Goal: Task Accomplishment & Management: Manage account settings

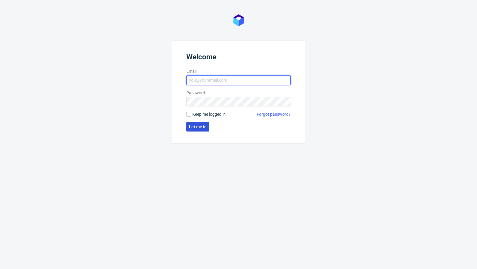
type input "[PERSON_NAME][EMAIL_ADDRESS][PERSON_NAME][DOMAIN_NAME]"
click at [199, 126] on span "Let me in" at bounding box center [198, 127] width 18 height 4
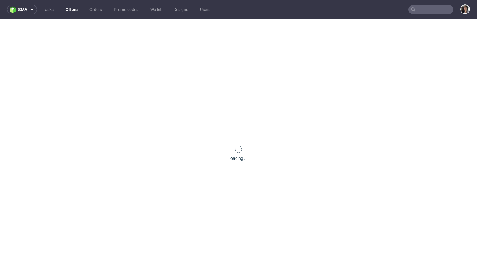
click at [427, 14] on nav "sma Tasks Offers Orders Promo codes Wallet Designs Users" at bounding box center [238, 9] width 477 height 19
paste input "ella@scratchedsocial.com"
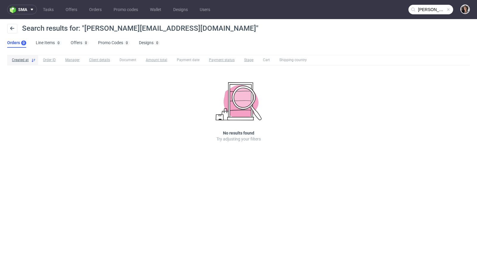
click at [419, 9] on input "[PERSON_NAME][EMAIL_ADDRESS][DOMAIN_NAME]" at bounding box center [430, 10] width 45 height 10
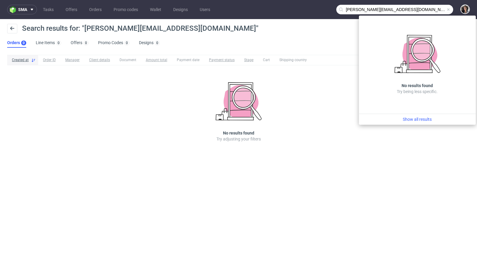
drag, startPoint x: 353, startPoint y: 9, endPoint x: 336, endPoint y: 9, distance: 17.3
click at [336, 9] on input "[PERSON_NAME][EMAIL_ADDRESS][DOMAIN_NAME]" at bounding box center [394, 10] width 117 height 10
type input "@scratchedsocial.com"
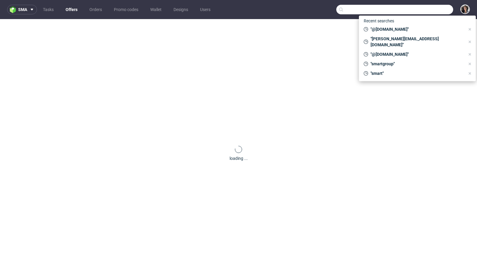
click at [423, 8] on input "text" at bounding box center [394, 10] width 117 height 10
paste input "R913194122"
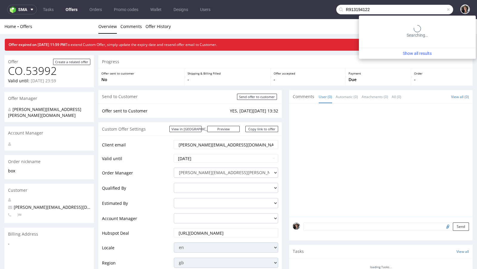
type input "R913194122"
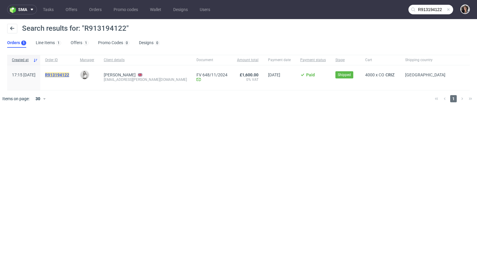
click at [69, 74] on mark "R913194122" at bounding box center [57, 74] width 24 height 5
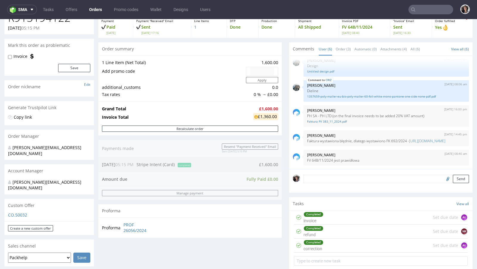
scroll to position [108, 0]
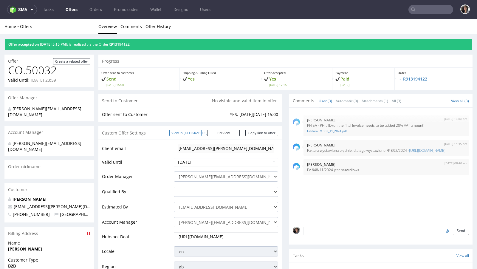
click at [198, 133] on link "View in [GEOGRAPHIC_DATA]" at bounding box center [185, 133] width 32 height 6
drag, startPoint x: 149, startPoint y: 45, endPoint x: 122, endPoint y: 45, distance: 27.4
click at [122, 45] on div "Offer accepted on 23.10.2024 5:15 PM It is realised via the Order R913194122" at bounding box center [238, 44] width 467 height 11
copy link "R913194122"
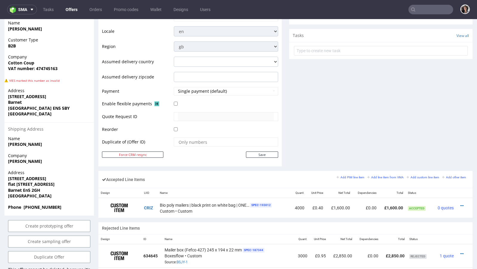
scroll to position [220, 0]
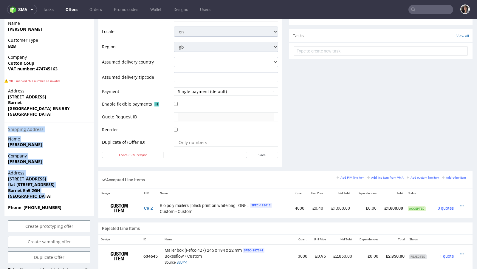
drag, startPoint x: 54, startPoint y: 187, endPoint x: 5, endPoint y: 118, distance: 84.3
click at [5, 118] on section "Billing Address Name Ella McAlpine Customer Type B2B Company Cotton Coup VAT nu…" at bounding box center [48, 111] width 89 height 208
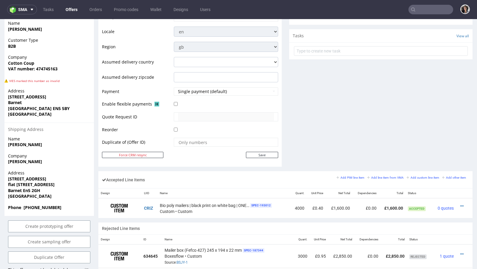
click at [45, 193] on span "[GEOGRAPHIC_DATA]" at bounding box center [49, 196] width 82 height 6
drag, startPoint x: 23, startPoint y: 177, endPoint x: 42, endPoint y: 177, distance: 19.4
click at [42, 187] on span "Barnet En5 2GH" at bounding box center [49, 190] width 82 height 6
copy strong "En5 2GH"
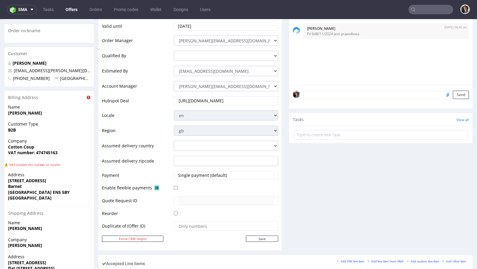
scroll to position [151, 0]
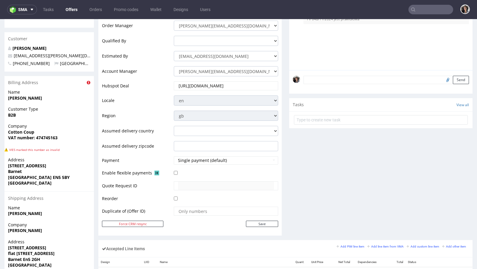
click at [35, 250] on span "flat 21, Aphrodite Court" at bounding box center [49, 253] width 82 height 6
click at [35, 256] on strong "Barnet En5 2GH" at bounding box center [24, 259] width 32 height 6
copy strong "Barnet En5 2GH"
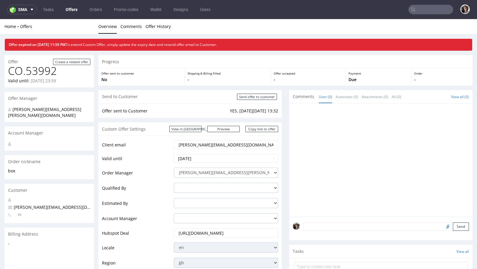
click at [59, 10] on ul "Tasks Offers Orders Promo codes Wallet Designs Users" at bounding box center [126, 10] width 179 height 10
click at [74, 11] on link "Offers" at bounding box center [71, 10] width 19 height 10
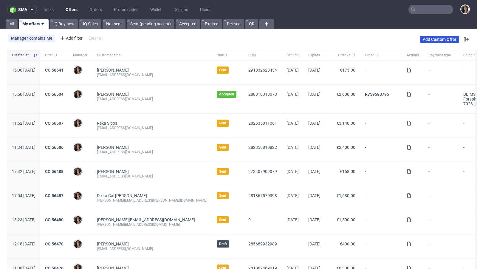
click at [445, 42] on link "Add Custom Offer" at bounding box center [439, 39] width 39 height 7
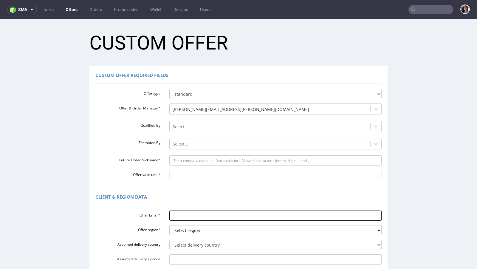
click at [173, 219] on input "Offer Email *" at bounding box center [275, 215] width 212 height 10
paste input "[PERSON_NAME][EMAIL_ADDRESS][DOMAIN_NAME]"
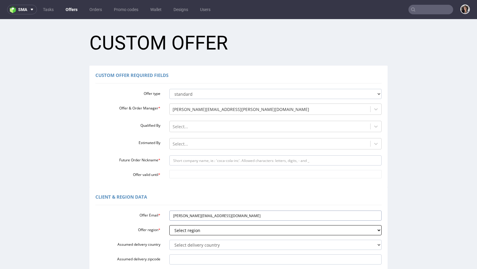
type input "[PERSON_NAME][EMAIL_ADDRESS][DOMAIN_NAME]"
click at [181, 231] on select "Select region eu gb de pl fr it es" at bounding box center [275, 230] width 212 height 10
select select "gb"
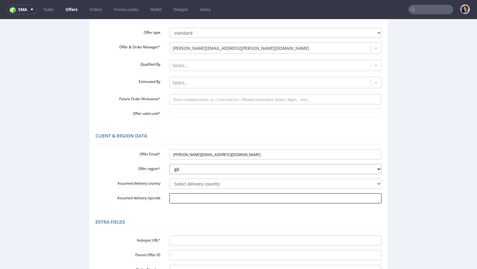
scroll to position [79, 0]
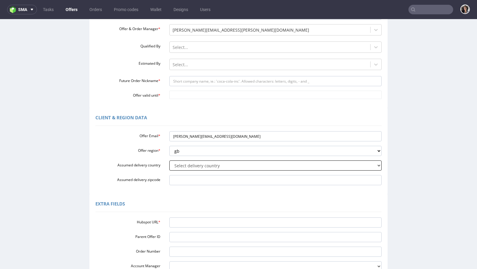
click at [197, 167] on select "Select delivery country [GEOGRAPHIC_DATA] [GEOGRAPHIC_DATA] [GEOGRAPHIC_DATA] […" at bounding box center [275, 165] width 212 height 10
select select "77"
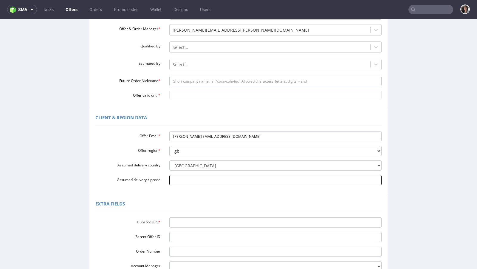
click at [198, 181] on input "Assumed delivery zipcode" at bounding box center [275, 180] width 212 height 10
paste input "Barnet En5 2GH"
type input "Barnet En5 2GH"
click at [176, 217] on div "Hubspot URL * Parent Offer ID Order Number Account Manager adrian.margula@packh…" at bounding box center [238, 243] width 286 height 56
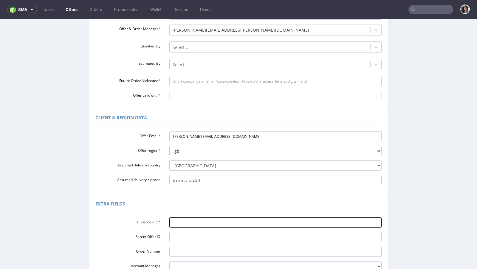
click at [176, 226] on input "Hubspot URL *" at bounding box center [275, 222] width 212 height 10
paste input "[URL][DOMAIN_NAME]"
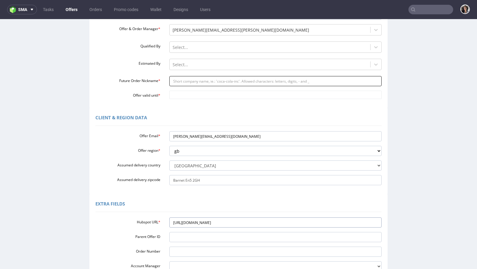
type input "[URL][DOMAIN_NAME]"
click at [193, 83] on input "Future Order Nickname *" at bounding box center [275, 81] width 212 height 10
type input "box"
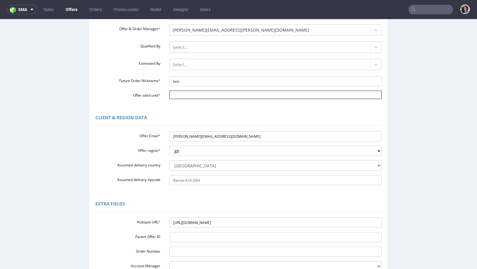
click at [198, 96] on input "Offer valid until *" at bounding box center [275, 95] width 212 height 8
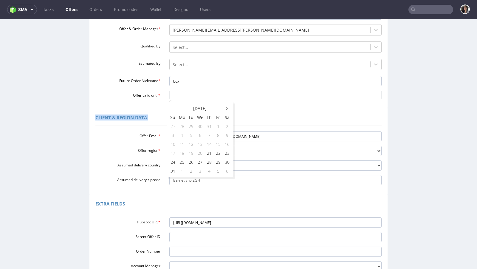
click at [243, 109] on div "Client & Region data Offer Email * ella@scratchedsocial.com Offer region * Sele…" at bounding box center [238, 151] width 298 height 86
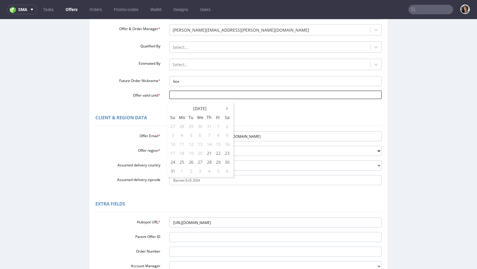
click at [212, 94] on input "Offer valid until *" at bounding box center [275, 95] width 212 height 8
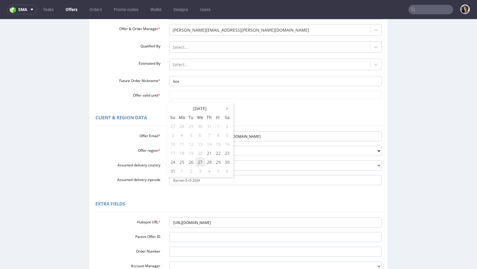
click at [199, 163] on td "27" at bounding box center [199, 161] width 9 height 9
type input "2025-08-27"
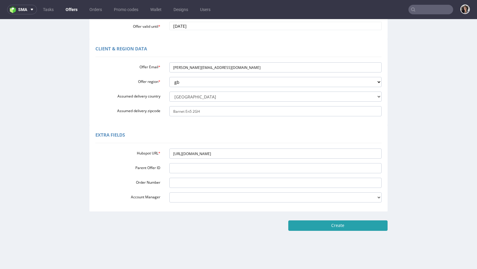
click at [333, 226] on input "Create" at bounding box center [337, 225] width 99 height 10
type input "Please wait..."
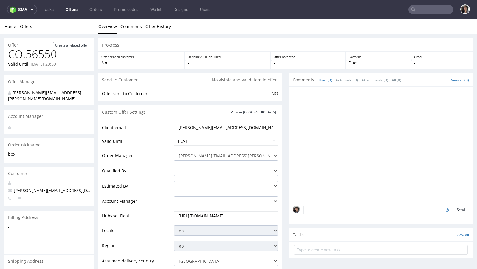
scroll to position [237, 0]
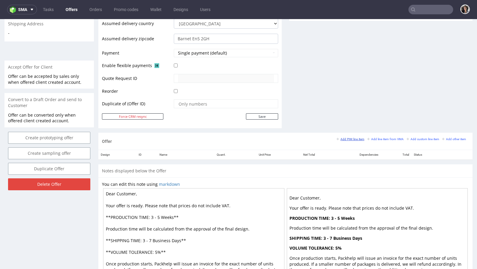
click at [353, 137] on small "Add PIM line item" at bounding box center [350, 138] width 28 height 3
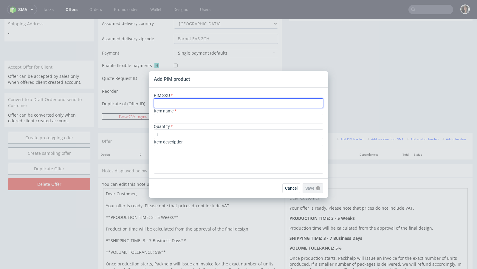
click at [260, 104] on input "text" at bounding box center [238, 103] width 169 height 10
paste input "https://app-eu1.hubspot.com/contacts/25600958/record/0-3/292084895957/"
type input "https://app-eu1.hubspot.com/contacts/25600958/record/0-3/292084895957/"
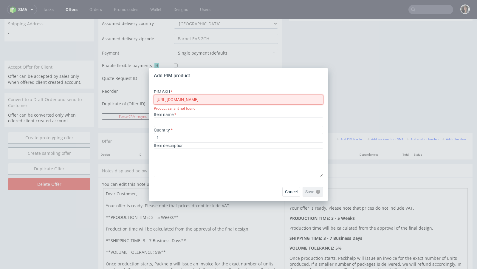
click at [271, 96] on input "https://app-eu1.hubspot.com/contacts/25600958/record/0-3/292084895957/" at bounding box center [238, 100] width 169 height 10
click at [271, 98] on input "https://app-eu1.hubspot.com/contacts/25600958/record/0-3/292084895957/" at bounding box center [238, 100] width 169 height 10
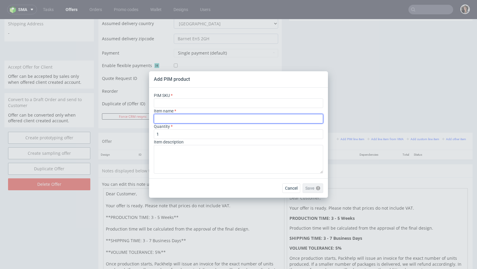
click at [242, 114] on input "text" at bounding box center [238, 119] width 169 height 10
paste input "Custom Cardboard Envelope"
type input "Custom Cardboard Envelope - Kraft"
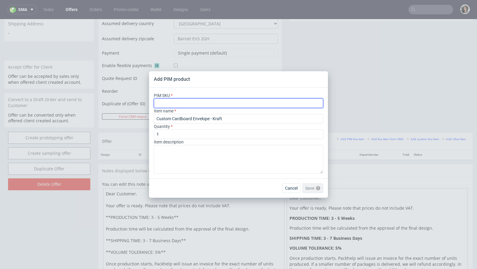
click at [224, 105] on input "text" at bounding box center [238, 103] width 169 height 10
paste input "envelope--rigid-envelope--4--kraft--print-indigo-color--foil-none"
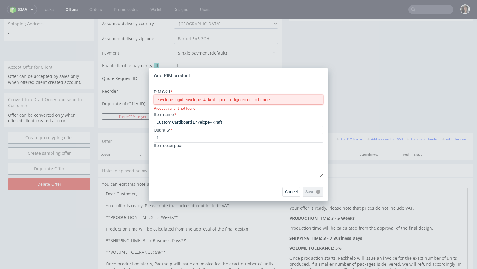
click at [158, 100] on input "envelope--rigid-envelope--4--kraft--print-indigo-color--foil-none" at bounding box center [238, 100] width 169 height 10
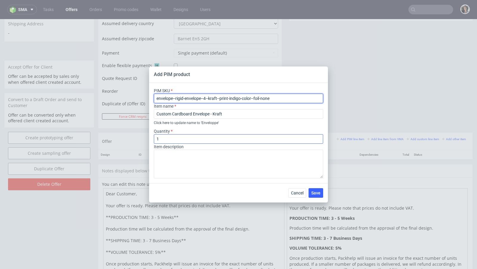
type input "envelope--rigid-envelope--4--kraft--print-indigo-color--foil-none"
drag, startPoint x: 189, startPoint y: 140, endPoint x: 139, endPoint y: 140, distance: 49.8
click at [140, 140] on div "Add PIM product PIM SKU envelope--rigid-envelope--4--kraft--print-indigo-color-…" at bounding box center [238, 134] width 477 height 269
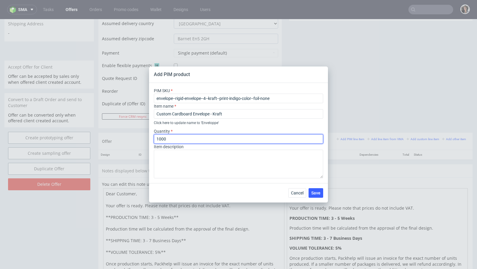
type input "1000"
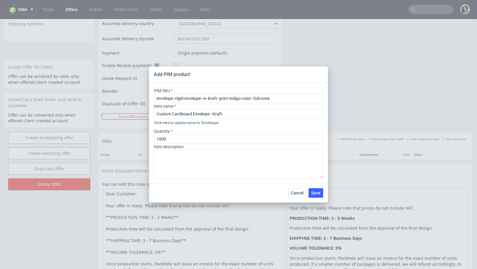
click at [260, 92] on div "PIM SKU envelope--rigid-envelope--4--kraft--print-indigo-color--foil-none" at bounding box center [238, 95] width 169 height 15
click at [312, 193] on span "Save" at bounding box center [315, 193] width 9 height 4
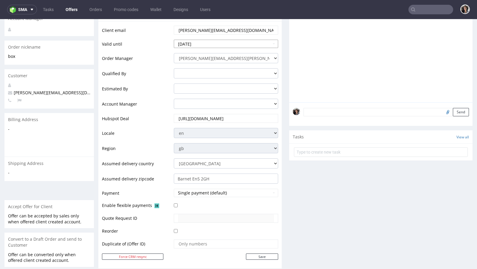
scroll to position [239, 0]
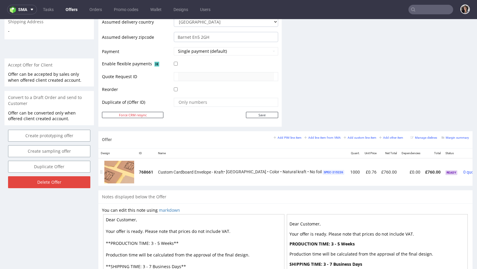
click at [476, 167] on icon at bounding box center [485, 169] width 3 height 4
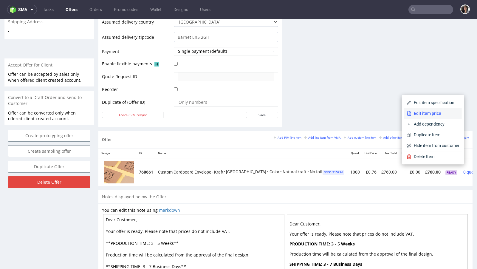
click at [428, 111] on span "Edit item price" at bounding box center [435, 113] width 48 height 6
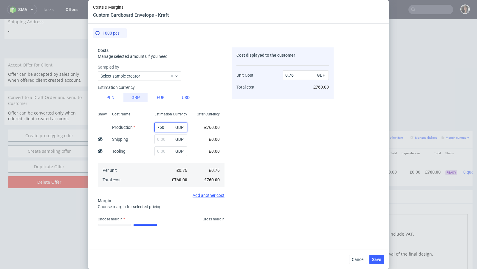
click at [166, 131] on input "760" at bounding box center [170, 127] width 33 height 10
click at [109, 98] on button "PLN" at bounding box center [110, 98] width 25 height 10
type input "0.15"
click at [162, 128] on input "760" at bounding box center [170, 127] width 33 height 10
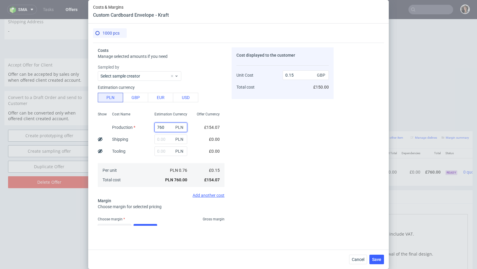
click at [162, 128] on input "760" at bounding box center [170, 127] width 33 height 10
type input "25"
type input "0"
type input "2590"
type input "0.53"
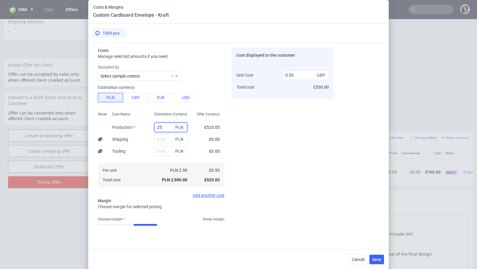
type input "2"
type input "0"
click at [159, 142] on input "text" at bounding box center [170, 139] width 33 height 10
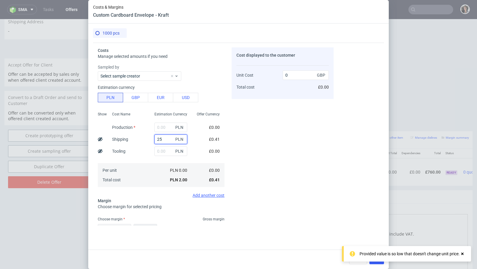
type input "250"
type input "0.05"
type input "250"
click at [165, 127] on input "text" at bounding box center [170, 127] width 33 height 10
type input "1640"
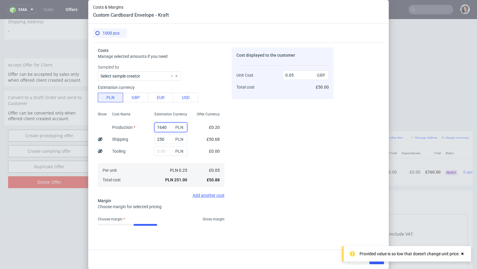
type input "0.38"
type input "1640"
click at [286, 138] on div "Cost displayed to the customer Unit Cost Total cost 0.38 GBP £380.00" at bounding box center [283, 136] width 102 height 178
click at [152, 223] on div "0 % Calculate" at bounding box center [128, 229] width 60 height 17
click at [152, 225] on button "Calculate" at bounding box center [145, 229] width 24 height 10
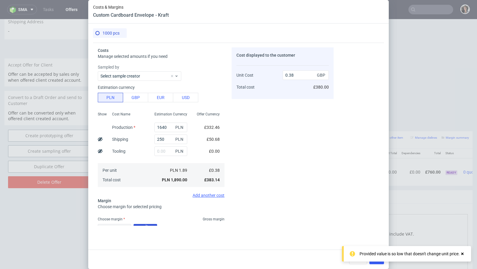
type input "44.77"
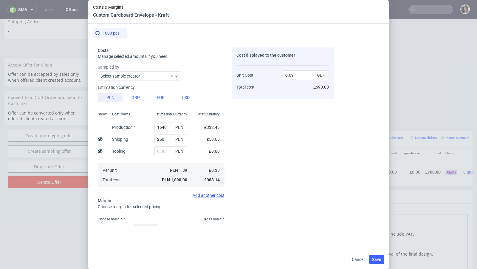
scroll to position [39, 0]
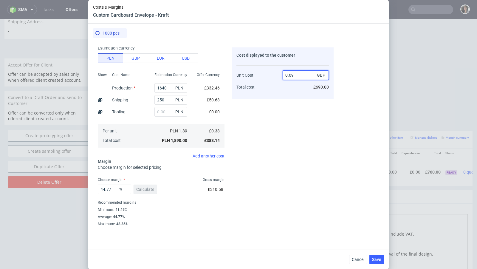
drag, startPoint x: 288, startPoint y: 73, endPoint x: 296, endPoint y: 73, distance: 7.2
click at [296, 73] on input "0.69" at bounding box center [305, 75] width 46 height 10
type input "0.89"
type input "57.30337078651685"
type input "0."
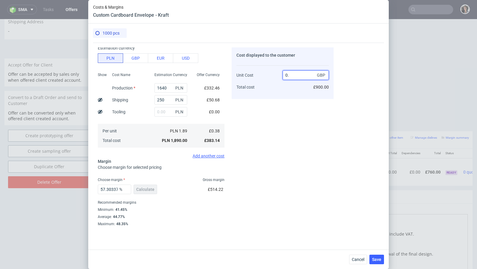
type input "-Infinity"
type input "0.88"
type input "56.81818181818182"
click at [276, 123] on div "Cost displayed to the customer Unit Cost Total cost 0.88 GBP £890.00" at bounding box center [283, 136] width 102 height 178
click at [297, 74] on input "0.88" at bounding box center [305, 75] width 46 height 10
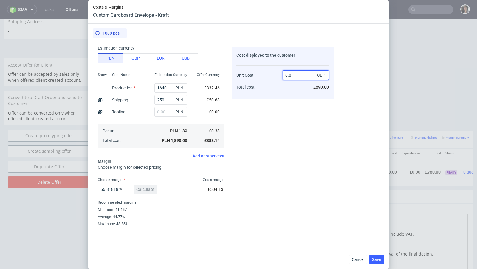
type input "0.87"
type input "56.32183908045977"
click at [284, 100] on div "Cost displayed to the customer Unit Cost Total cost 0.88 GBP £880.00" at bounding box center [283, 136] width 102 height 178
click at [303, 74] on input "0.88" at bounding box center [305, 75] width 46 height 10
type input "0.89"
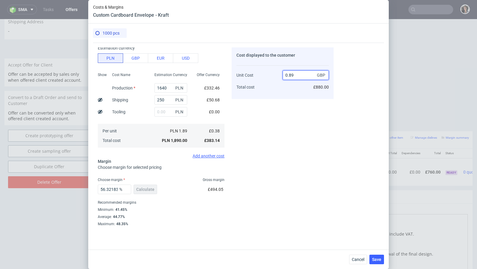
type input "57.30337078651685"
click at [279, 215] on div "Cost displayed to the customer Unit Cost Total cost 0.9 GBP £900.00" at bounding box center [283, 136] width 102 height 178
click at [298, 73] on input "0.9" at bounding box center [305, 75] width 46 height 10
type input "0.88"
type input "56.81818181818182"
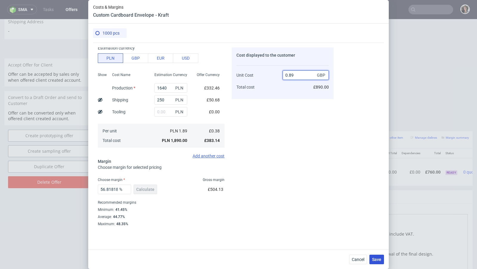
type input "0.89"
click at [378, 260] on span "Save" at bounding box center [376, 259] width 9 height 4
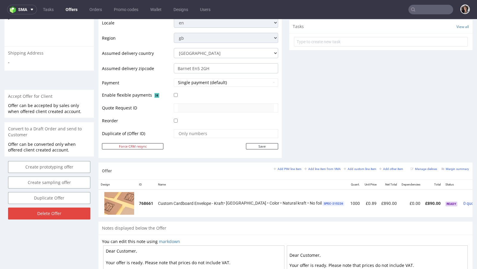
scroll to position [242, 0]
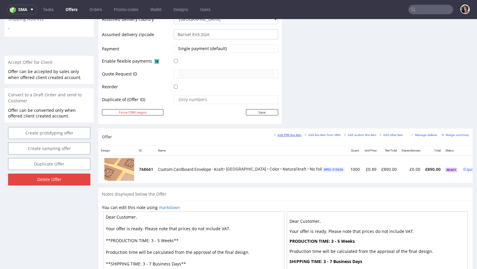
click at [289, 133] on small "Add PIM line item" at bounding box center [288, 134] width 28 height 3
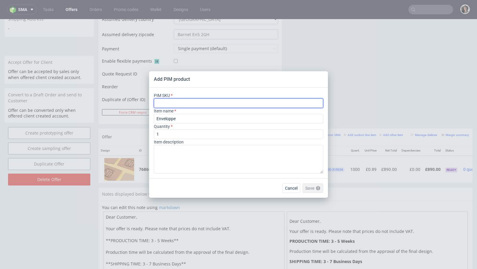
click at [179, 104] on input "text" at bounding box center [238, 103] width 169 height 10
paste input "ph-278-14998"
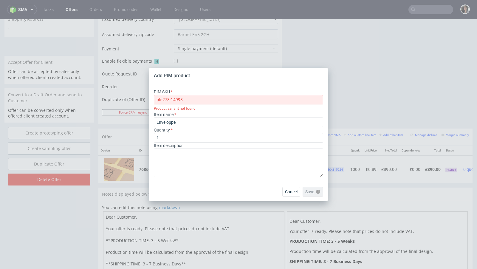
click at [178, 115] on div "Item name Enveloppe" at bounding box center [238, 118] width 169 height 15
click at [178, 124] on input "Enveloppe" at bounding box center [238, 122] width 169 height 10
click at [157, 99] on input "ph-278-14998" at bounding box center [238, 100] width 169 height 10
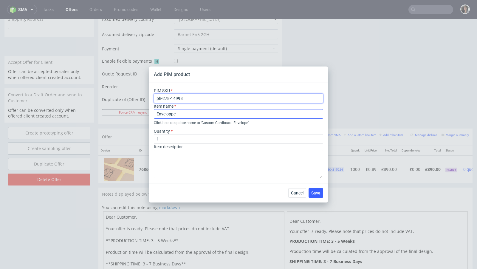
type input "ph-278-14998"
click at [168, 110] on input "Enveloppe" at bounding box center [238, 114] width 169 height 10
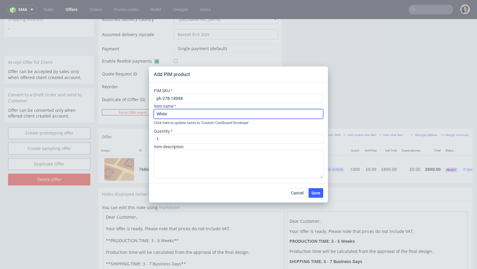
click at [157, 115] on input "White" at bounding box center [238, 114] width 169 height 10
paste input "Custom Cardboard Envelope"
type input "Custom Cardboard Envelope - White"
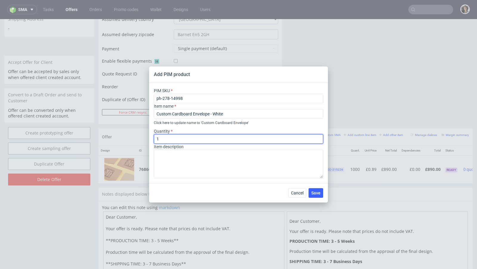
drag, startPoint x: 206, startPoint y: 139, endPoint x: 147, endPoint y: 139, distance: 59.3
click at [147, 139] on div "Add PIM product PIM SKU ph-278-14998 Item name Custom Cardboard Envelope - Whit…" at bounding box center [238, 134] width 477 height 269
type input "1000"
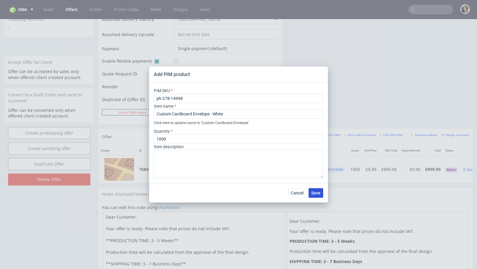
click at [318, 192] on span "Save" at bounding box center [315, 193] width 9 height 4
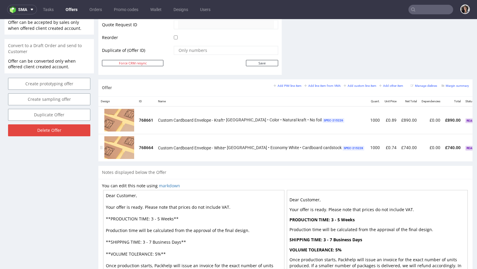
scroll to position [0, 21]
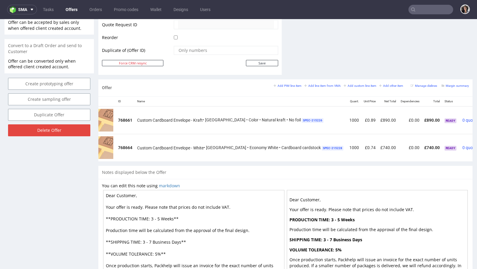
click at [476, 143] on icon at bounding box center [484, 145] width 3 height 4
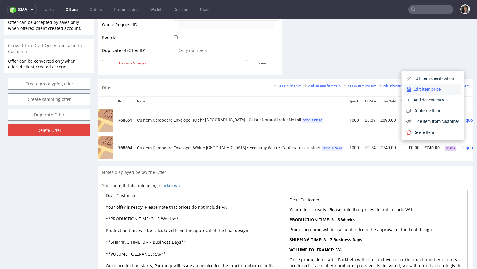
click at [428, 89] on span "Edit item price" at bounding box center [435, 89] width 48 height 6
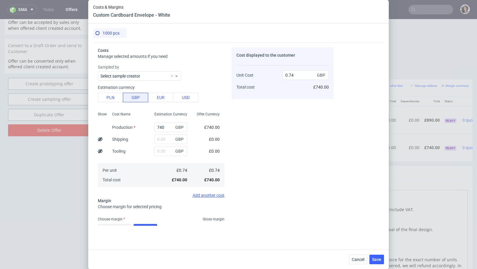
click at [160, 144] on div "GBP" at bounding box center [171, 139] width 42 height 12
click at [110, 96] on button "PLN" at bounding box center [110, 98] width 25 height 10
type input "0.15"
click at [167, 138] on input "text" at bounding box center [170, 139] width 33 height 10
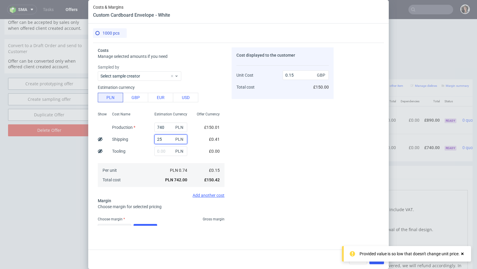
type input "250"
type input "0.2"
type input "250"
click at [168, 131] on input "740" at bounding box center [170, 127] width 33 height 10
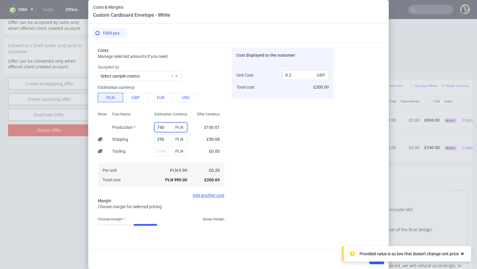
click at [168, 131] on input "740" at bounding box center [170, 127] width 33 height 10
type input "0.05"
type input "1590"
type input "0.37"
type input "1590"
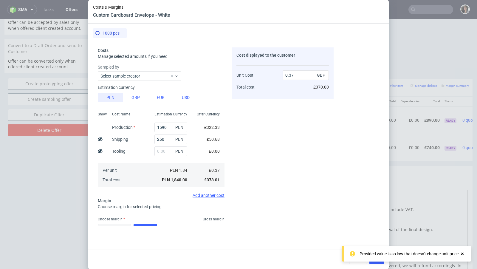
click at [222, 143] on div "£50.68" at bounding box center [213, 139] width 23 height 12
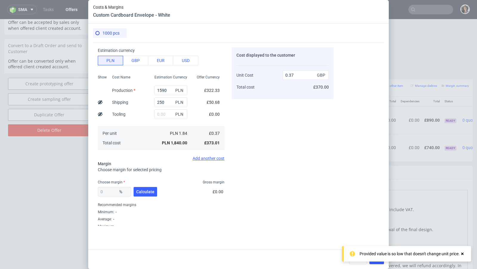
scroll to position [39, 0]
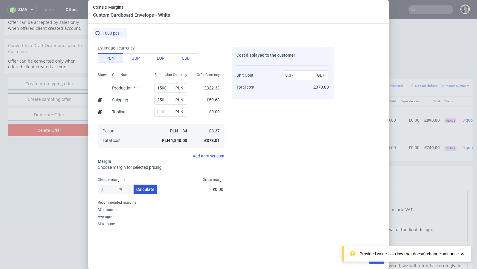
click at [139, 190] on span "Calculate" at bounding box center [145, 189] width 18 height 4
type input "44.95"
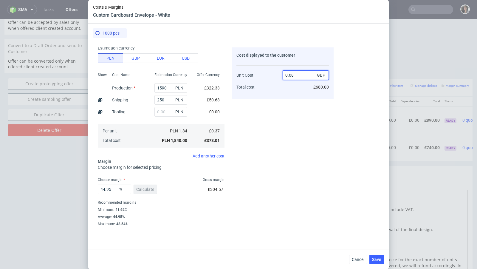
drag, startPoint x: 288, startPoint y: 77, endPoint x: 294, endPoint y: 77, distance: 5.7
click at [294, 77] on input "0.68" at bounding box center [305, 75] width 46 height 10
type input "0.85"
type input "56.470588235294116"
click at [206, 196] on div "56.470588235294116 % Calculate £483.90" at bounding box center [161, 190] width 127 height 17
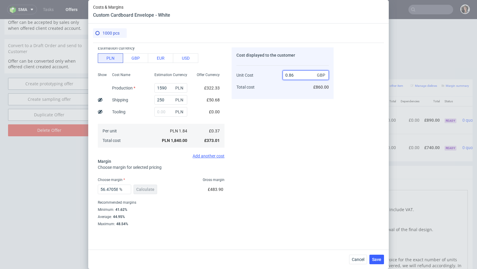
click at [299, 76] on input "0.86" at bounding box center [305, 75] width 46 height 10
type input "0.87"
type input "57.47126436781609"
type input "0.88"
click at [240, 166] on div "Cost displayed to the customer Unit Cost Total cost 0.88 GBP £880.00" at bounding box center [283, 136] width 102 height 178
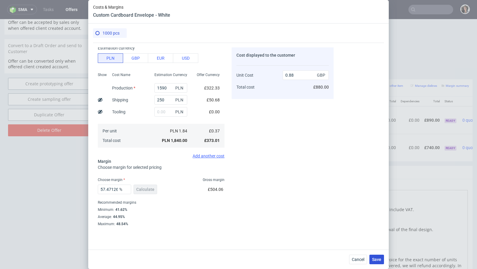
click at [379, 259] on span "Save" at bounding box center [376, 259] width 9 height 4
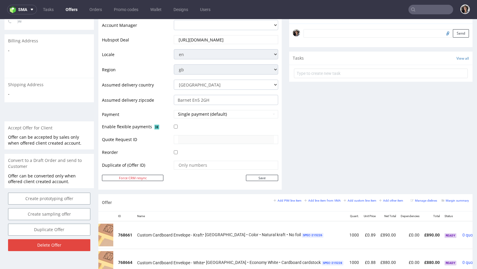
scroll to position [167, 0]
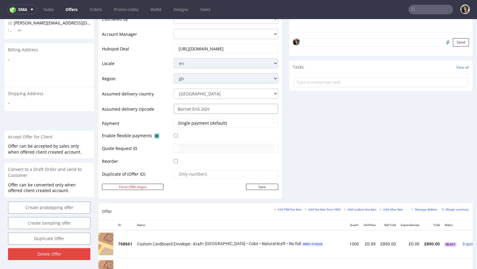
click at [215, 108] on input "Barnet En5 2GH" at bounding box center [226, 109] width 104 height 10
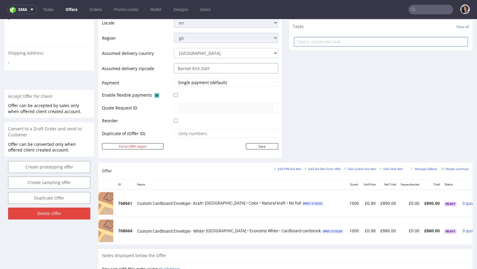
scroll to position [281, 0]
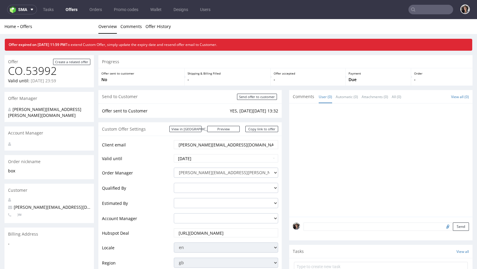
click at [72, 12] on link "Offers" at bounding box center [71, 10] width 19 height 10
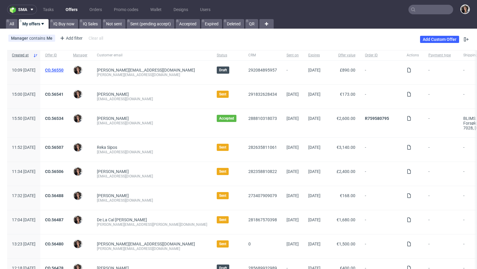
click at [63, 72] on link "CO.56550" at bounding box center [54, 70] width 18 height 5
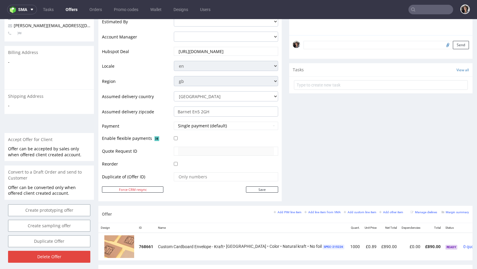
scroll to position [256, 0]
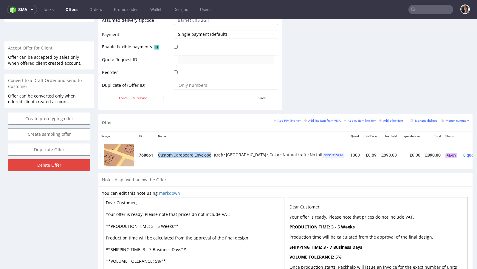
drag, startPoint x: 211, startPoint y: 153, endPoint x: 156, endPoint y: 153, distance: 54.2
click at [156, 153] on td "Custom Cardboard Envelope - Kraft • EGDK • Color • Natural kraft • No foil SPEC…" at bounding box center [252, 155] width 192 height 28
copy span "Custom Cardboard Envelope"
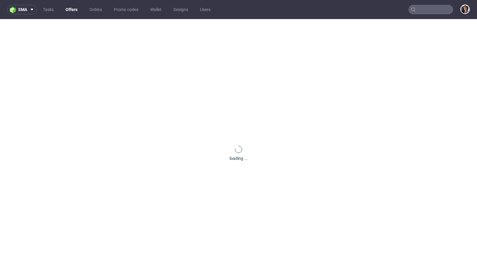
click at [442, 9] on input "text" at bounding box center [430, 10] width 45 height 10
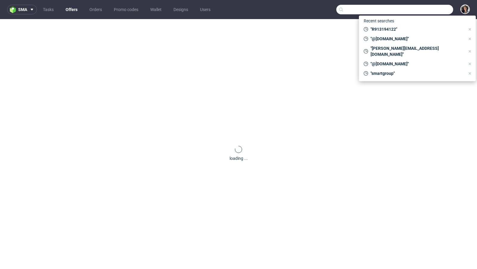
paste input "[PERSON_NAME][EMAIL_ADDRESS][DOMAIN_NAME]"
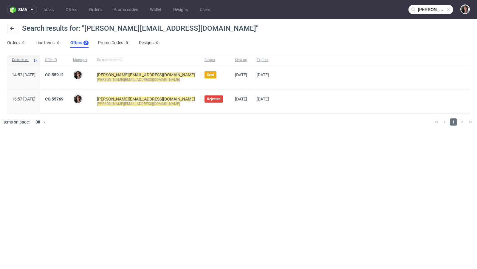
click at [420, 6] on input "[PERSON_NAME][EMAIL_ADDRESS][DOMAIN_NAME]" at bounding box center [430, 10] width 45 height 10
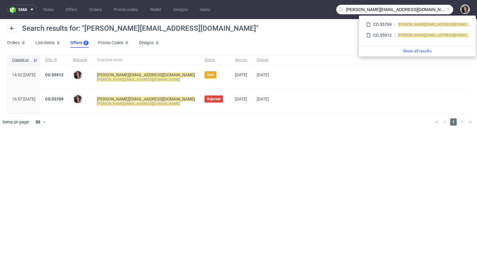
drag, startPoint x: 359, startPoint y: 9, endPoint x: 328, endPoint y: 9, distance: 31.0
click at [328, 9] on nav "sma Tasks Offers Orders Promo codes Wallet Designs Users [PERSON_NAME][EMAIL_AD…" at bounding box center [238, 9] width 477 height 19
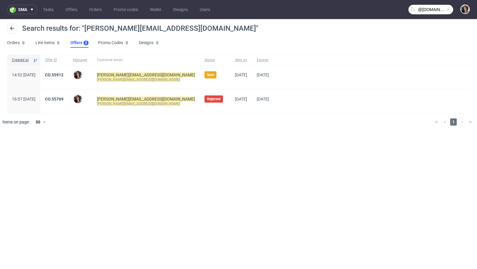
type input "@swaghut.com"
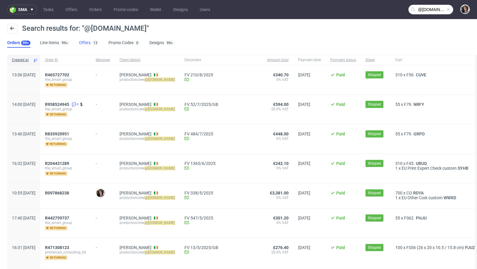
click at [82, 42] on link "Offers 13" at bounding box center [89, 43] width 20 height 10
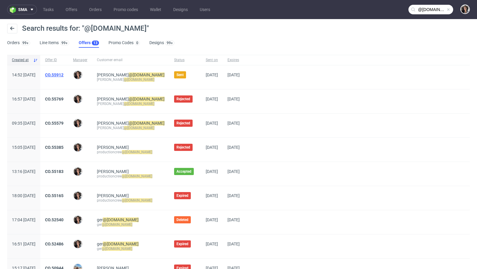
click at [63, 73] on link "CO.55912" at bounding box center [54, 74] width 18 height 5
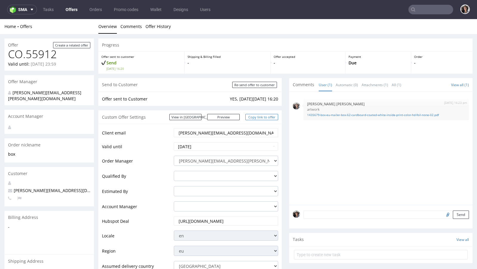
click at [264, 118] on link "Copy link to offer" at bounding box center [261, 117] width 33 height 6
click at [262, 85] on input "Re-send offer to customer" at bounding box center [254, 85] width 45 height 6
type input "In progress..."
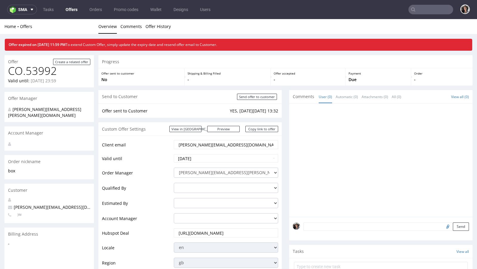
click at [70, 6] on link "Offers" at bounding box center [71, 10] width 19 height 10
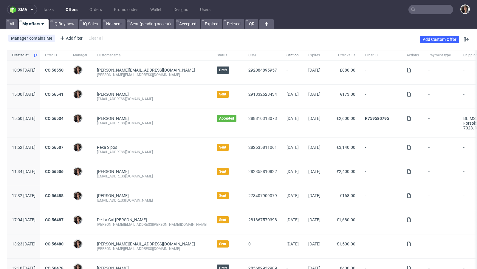
click at [286, 55] on span "Sent on" at bounding box center [292, 55] width 12 height 5
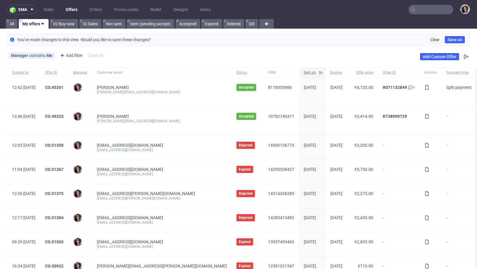
click at [304, 71] on span "Sent on" at bounding box center [310, 72] width 12 height 5
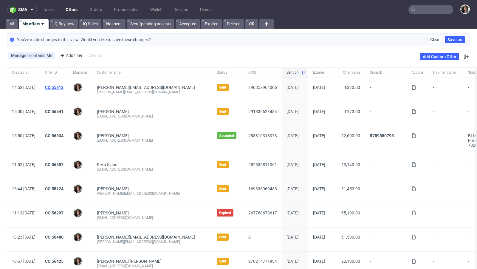
click at [63, 86] on link "CO.55912" at bounding box center [54, 87] width 18 height 5
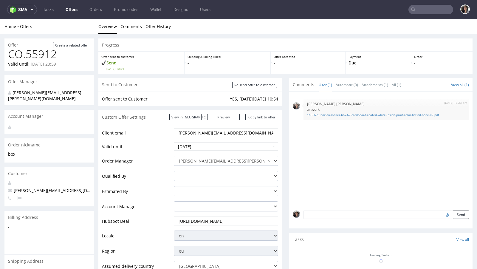
click at [219, 131] on input "brenda@swaghut.com" at bounding box center [226, 132] width 96 height 8
paste input "productioncrew"
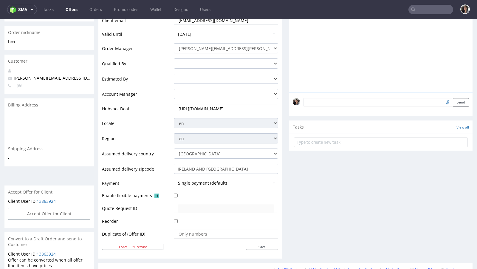
scroll to position [124, 0]
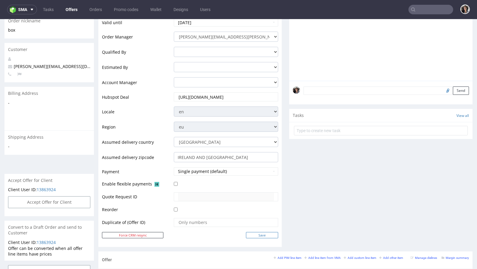
type input "productioncrew@swaghut.com"
click at [262, 235] on input "Save" at bounding box center [262, 235] width 32 height 6
type input "In progress..."
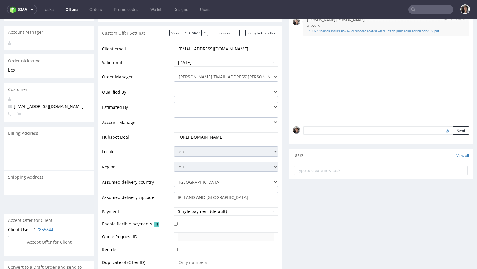
scroll to position [223, 0]
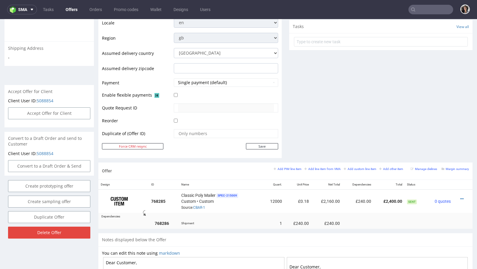
scroll to position [257, 0]
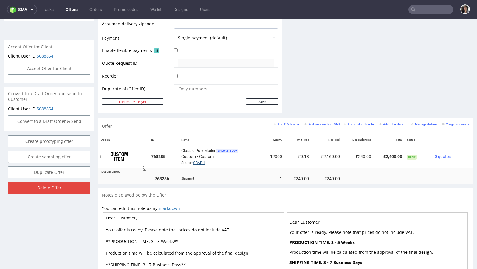
click at [200, 161] on link "CBAR-1" at bounding box center [199, 163] width 12 height 4
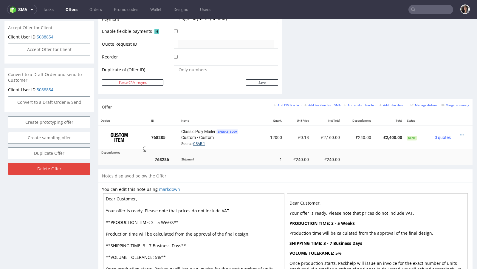
scroll to position [326, 0]
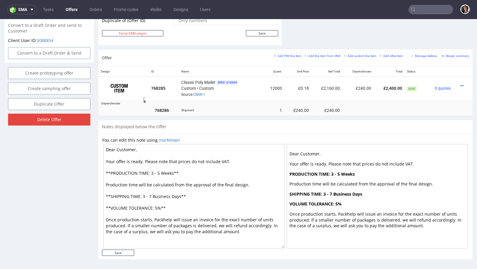
drag, startPoint x: 179, startPoint y: 193, endPoint x: 152, endPoint y: 194, distance: 27.7
click at [152, 194] on textarea "Dear Customer, Your offer is ready. Please note that prices do not include VAT.…" at bounding box center [193, 196] width 181 height 104
drag, startPoint x: 173, startPoint y: 170, endPoint x: 150, endPoint y: 170, distance: 22.3
click at [150, 170] on textarea "Dear Customer, Your offer is ready. Please note that prices do not include VAT.…" at bounding box center [193, 196] width 181 height 104
paste textarea "Business Days"
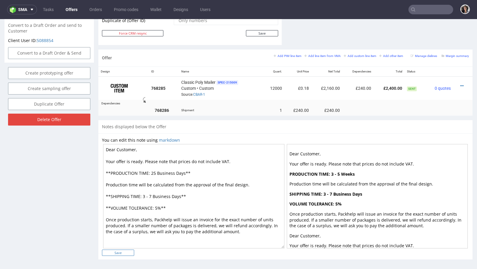
type textarea "Dear Customer, Your offer is ready. Please note that prices do not include VAT.…"
click at [122, 249] on input "Save" at bounding box center [118, 252] width 32 height 6
type input "In progress..."
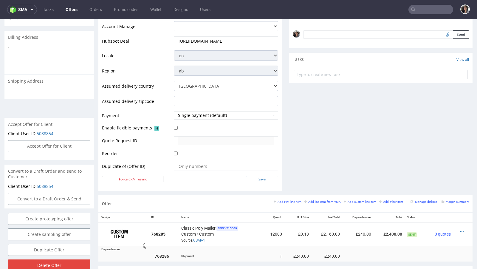
scroll to position [0, 0]
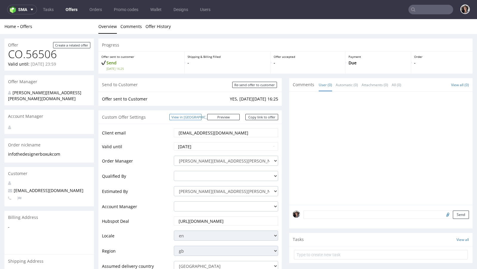
click at [201, 117] on link "View in [GEOGRAPHIC_DATA]" at bounding box center [185, 117] width 32 height 6
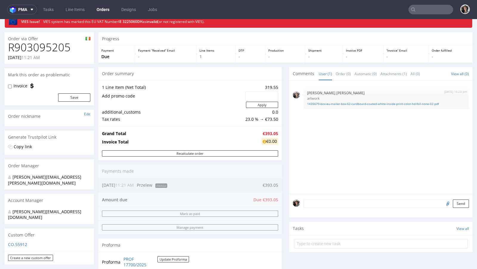
scroll to position [49, 0]
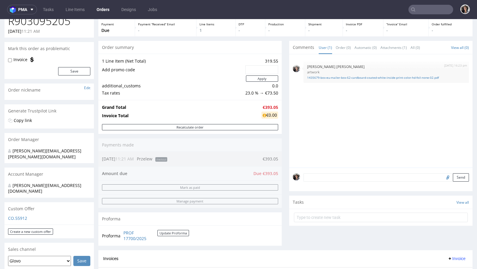
click at [17, 202] on div "Custom Offer" at bounding box center [48, 208] width 89 height 13
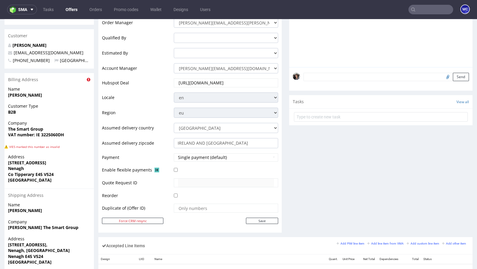
scroll to position [43, 0]
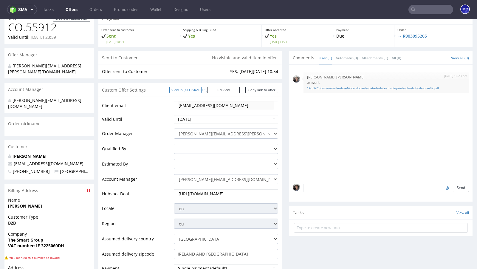
click at [201, 91] on link "View in [GEOGRAPHIC_DATA]" at bounding box center [185, 90] width 32 height 6
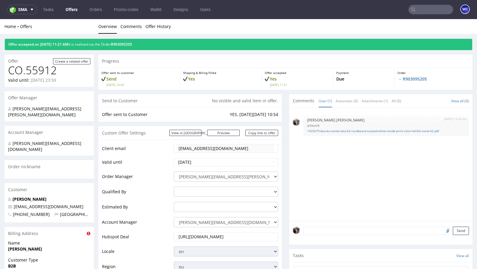
click at [132, 42] on div "Offer accepted on 21.08.2025 11:21 AM It is realised via the Order R903095205" at bounding box center [238, 44] width 467 height 11
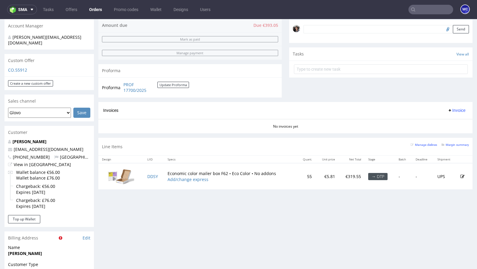
scroll to position [246, 0]
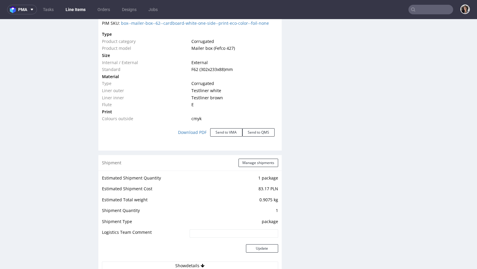
scroll to position [600, 0]
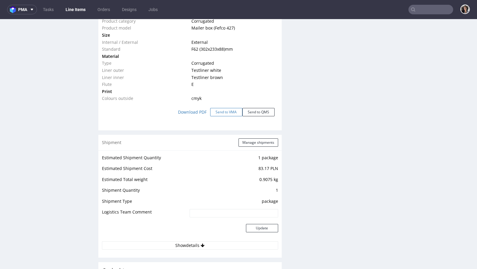
click at [219, 110] on button "Send to VMA" at bounding box center [226, 112] width 32 height 8
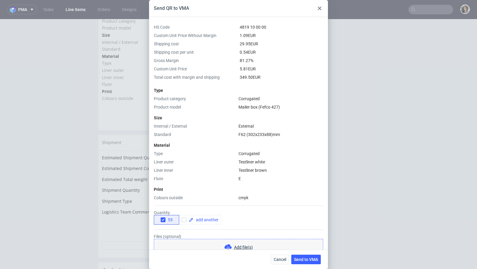
click at [318, 8] on icon at bounding box center [320, 9] width 4 height 4
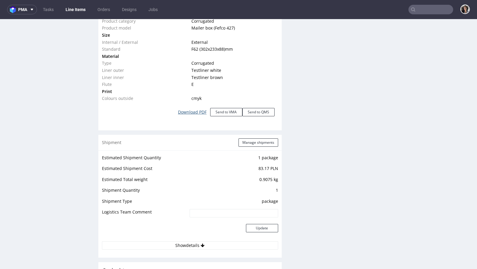
click at [188, 113] on link "Download PDF" at bounding box center [192, 111] width 36 height 13
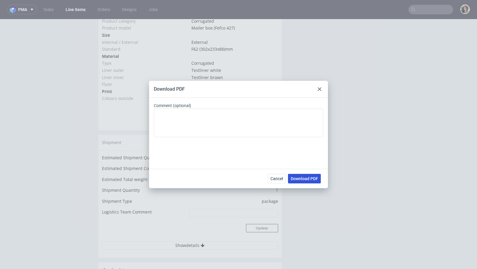
click at [303, 178] on span "Download PDF" at bounding box center [304, 178] width 27 height 4
click at [318, 89] on icon at bounding box center [320, 89] width 4 height 4
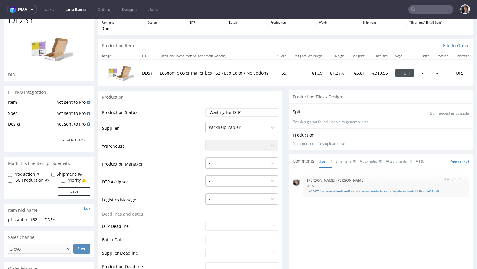
scroll to position [0, 0]
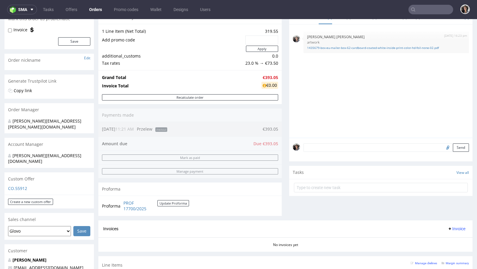
scroll to position [209, 0]
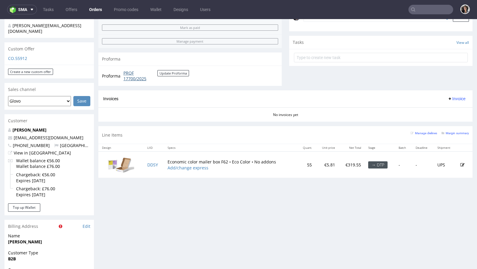
click at [129, 71] on link "PROF 17700/2025" at bounding box center [140, 76] width 34 height 12
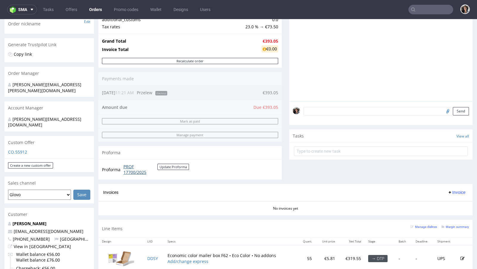
scroll to position [22, 0]
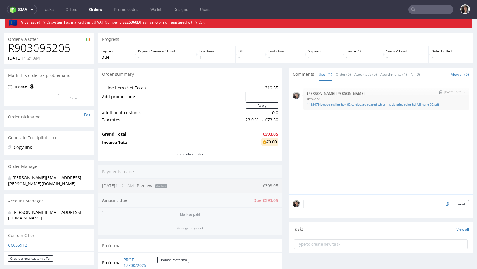
click at [344, 103] on link "1435679-box-eu-mailer-box-62-cardboard-coated-white-inside-print-color-hd-foil-…" at bounding box center [386, 104] width 158 height 4
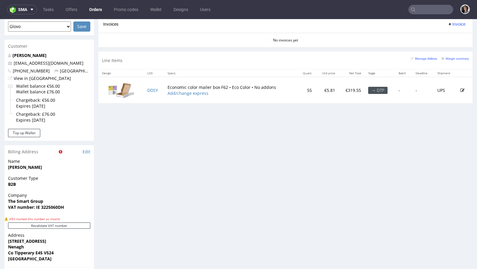
scroll to position [0, 0]
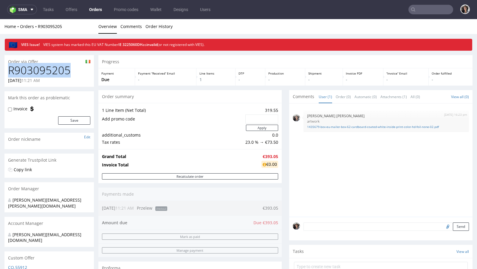
drag, startPoint x: 71, startPoint y: 70, endPoint x: 6, endPoint y: 70, distance: 65.3
click at [6, 70] on div "R903095205 21.08.2025 11:21 AM" at bounding box center [48, 75] width 89 height 22
copy h1 "R903095205"
drag, startPoint x: 277, startPoint y: 111, endPoint x: 259, endPoint y: 111, distance: 18.5
click at [259, 111] on div "1 Line Item (Net Total) 319.55 Add promo code Apply additional_customs 0.0 Tax …" at bounding box center [189, 126] width 183 height 46
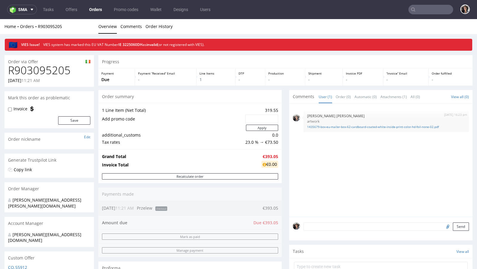
click at [259, 111] on td "319.55" at bounding box center [261, 110] width 34 height 7
drag, startPoint x: 260, startPoint y: 108, endPoint x: 276, endPoint y: 109, distance: 16.7
click at [276, 109] on div "1 Line Item (Net Total) 319.55 Add promo code Apply additional_customs 0.0 Tax …" at bounding box center [189, 126] width 183 height 46
click at [275, 109] on div "1 Line Item (Net Total) 319.55 Add promo code Apply additional_customs 0.0 Tax …" at bounding box center [189, 126] width 183 height 46
drag, startPoint x: 275, startPoint y: 109, endPoint x: 264, endPoint y: 109, distance: 11.3
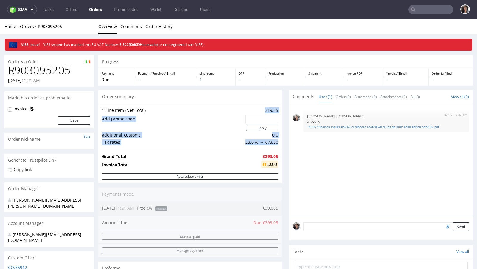
click at [264, 109] on div "1 Line Item (Net Total) 319.55 Add promo code Apply additional_customs 0.0 Tax …" at bounding box center [189, 126] width 183 height 46
click at [264, 109] on td "319.55" at bounding box center [261, 110] width 34 height 7
drag, startPoint x: 264, startPoint y: 109, endPoint x: 272, endPoint y: 109, distance: 8.3
click at [272, 109] on td "319.55" at bounding box center [261, 110] width 34 height 7
drag, startPoint x: 278, startPoint y: 156, endPoint x: 239, endPoint y: 142, distance: 41.9
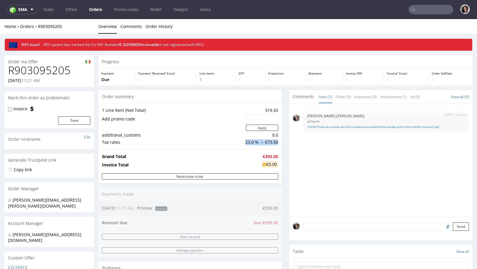
click at [239, 142] on section "Order summary 1 Line Item (Net Total) 319.55 Add promo code Apply additional_cu…" at bounding box center [189, 136] width 183 height 93
click at [283, 158] on div "Progress Payment Due Payment “Received” Email - Line Items 1 DTP - Production -…" at bounding box center [285, 223] width 374 height 336
drag, startPoint x: 276, startPoint y: 156, endPoint x: 256, endPoint y: 156, distance: 20.0
click at [256, 156] on div "Grand Total €393.05 Invoice Total €0.00" at bounding box center [189, 161] width 183 height 24
click at [260, 155] on td "€393.05" at bounding box center [269, 156] width 18 height 7
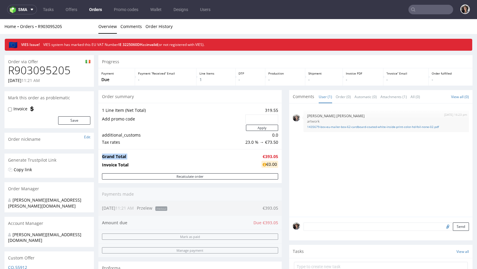
drag, startPoint x: 259, startPoint y: 155, endPoint x: 278, endPoint y: 155, distance: 18.8
click at [278, 155] on div "Grand Total €393.05 Invoice Total €0.00" at bounding box center [189, 161] width 183 height 24
copy tbody "Grand Total"
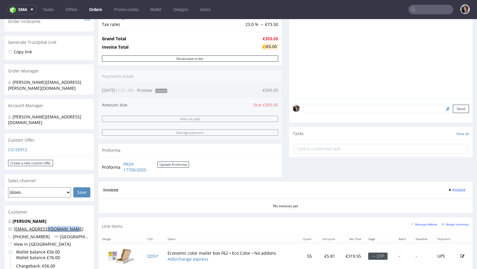
drag, startPoint x: 75, startPoint y: 215, endPoint x: 44, endPoint y: 215, distance: 31.6
click at [44, 226] on p "productioncrew@swaghut.com" at bounding box center [49, 229] width 82 height 6
copy link "@swaghut.com"
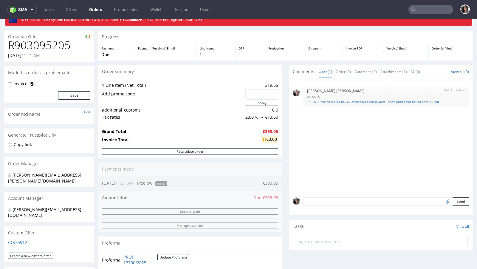
scroll to position [0, 0]
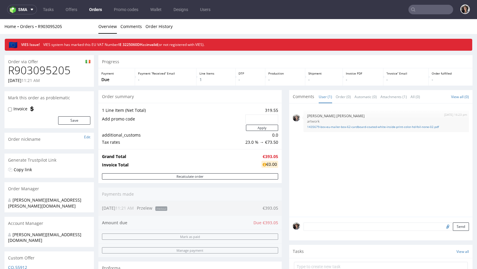
click at [417, 15] on nav "sma Tasks Offers Orders Promo codes Wallet Designs Users" at bounding box center [238, 9] width 477 height 19
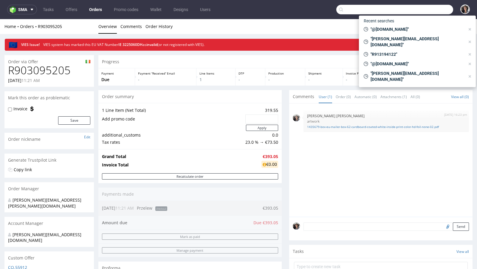
click at [416, 12] on input "text" at bounding box center [394, 10] width 117 height 10
paste input "@swaghut.com"
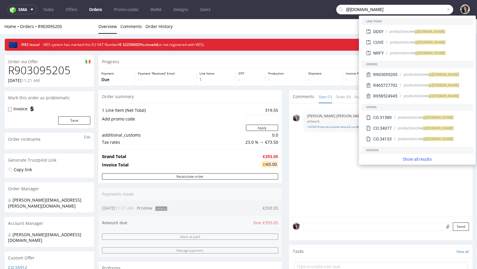
type input "@swaghut.com"
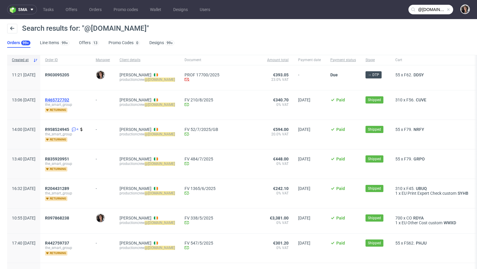
click at [69, 99] on span "R465727702" at bounding box center [57, 99] width 24 height 5
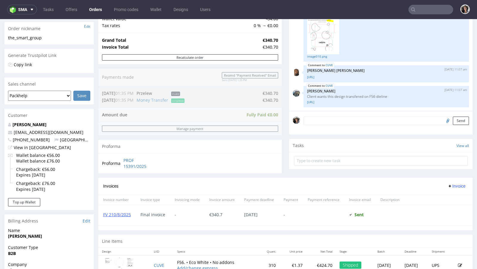
scroll to position [56, 0]
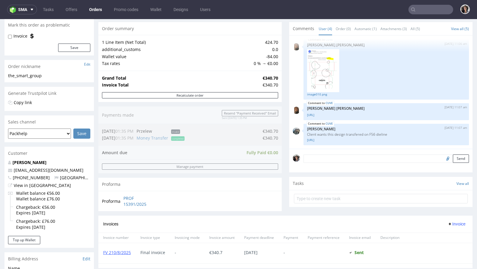
type input "@swaghut.com"
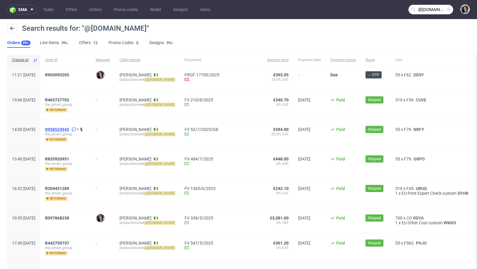
click at [69, 129] on span "R958524945" at bounding box center [57, 129] width 24 height 5
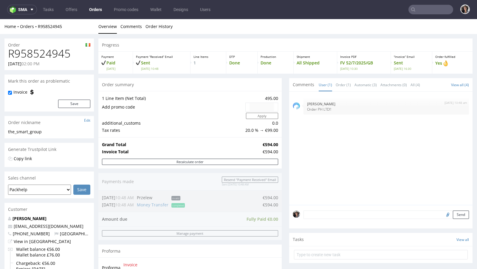
type input "@swaghut.com"
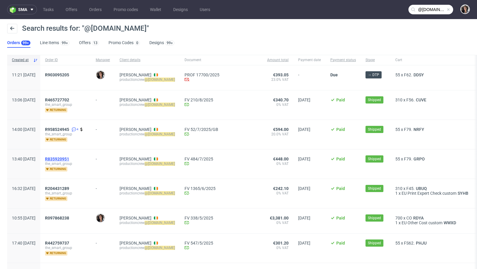
click at [69, 160] on span "R835920951" at bounding box center [57, 158] width 24 height 5
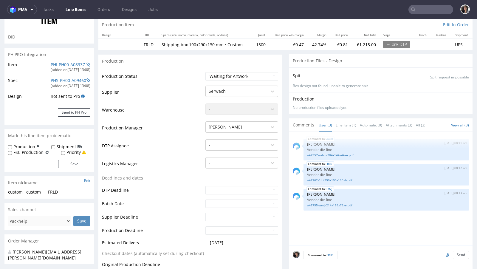
scroll to position [141, 0]
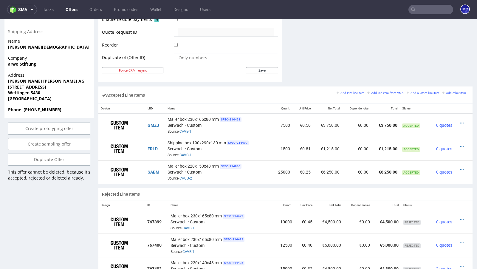
scroll to position [273, 0]
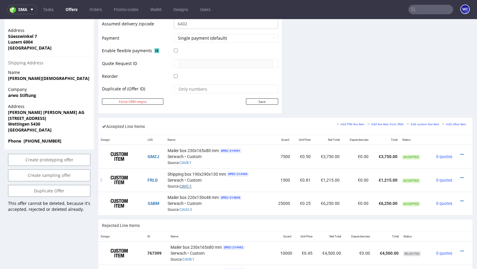
click at [186, 185] on link "CAVC-1" at bounding box center [185, 186] width 12 height 4
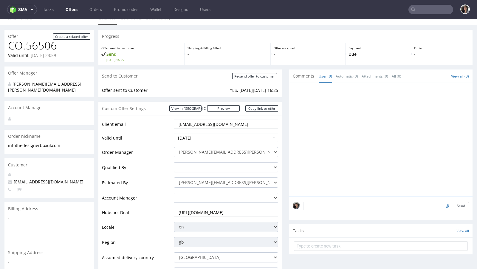
scroll to position [6, 0]
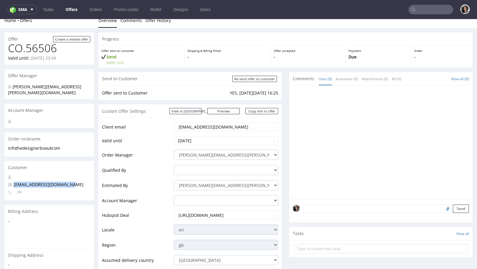
drag, startPoint x: 76, startPoint y: 180, endPoint x: 9, endPoint y: 178, distance: 67.4
click at [9, 181] on p "[EMAIL_ADDRESS][DOMAIN_NAME]" at bounding box center [49, 184] width 82 height 6
copy span "[EMAIL_ADDRESS][DOMAIN_NAME]"
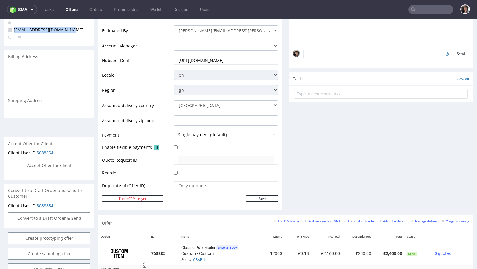
scroll to position [0, 0]
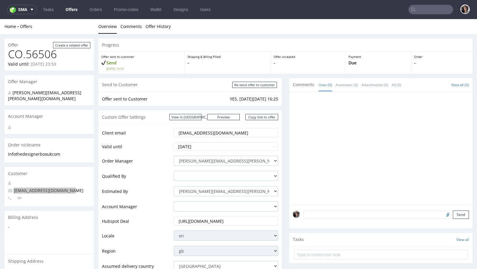
click at [418, 13] on input "text" at bounding box center [430, 10] width 45 height 10
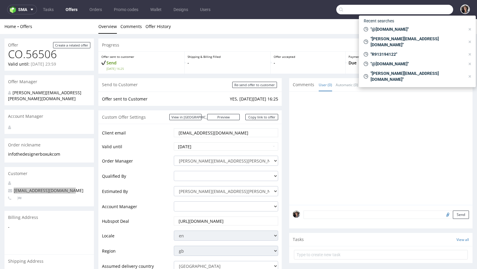
paste input "[EMAIL_ADDRESS][DOMAIN_NAME]"
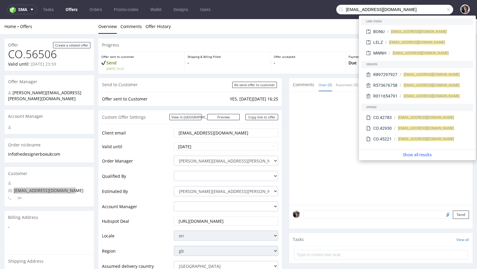
type input "[EMAIL_ADDRESS][DOMAIN_NAME]"
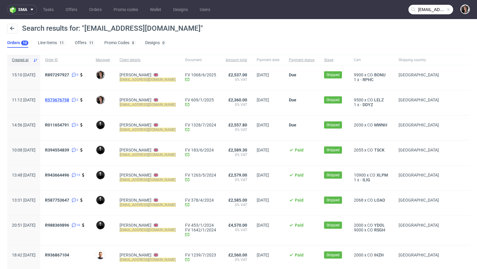
click at [69, 100] on span "R573676758" at bounding box center [57, 99] width 24 height 5
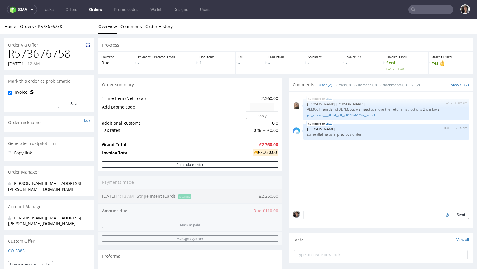
type input "[EMAIL_ADDRESS][DOMAIN_NAME]"
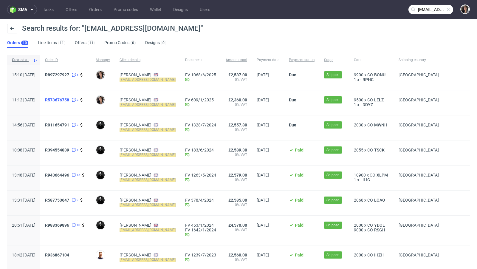
click at [69, 97] on span "R573676758" at bounding box center [57, 99] width 24 height 5
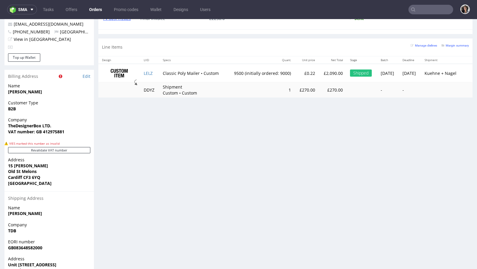
scroll to position [182, 0]
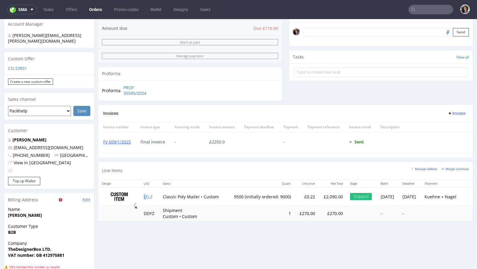
click at [145, 197] on td "LELZ" at bounding box center [149, 196] width 19 height 19
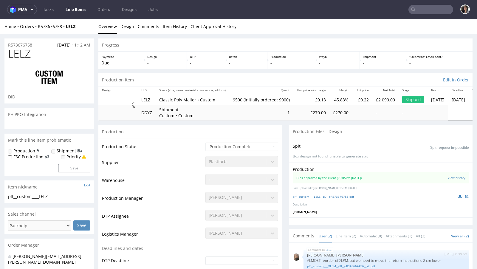
select select "in_progress"
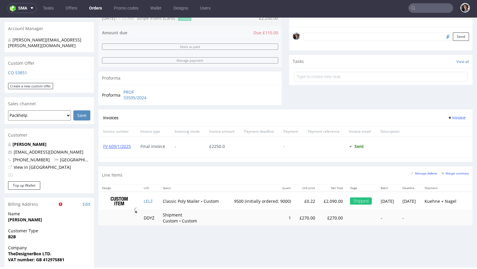
scroll to position [334, 0]
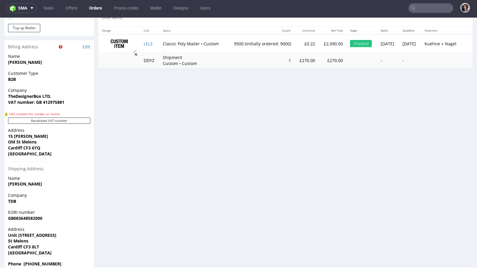
type input "[EMAIL_ADDRESS][DOMAIN_NAME]"
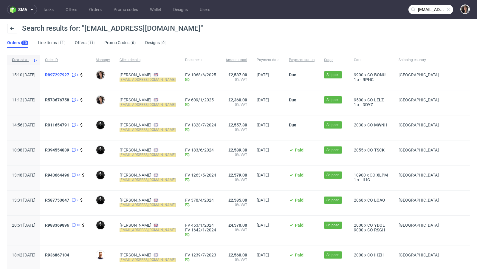
click at [69, 74] on span "R897297927" at bounding box center [57, 74] width 24 height 5
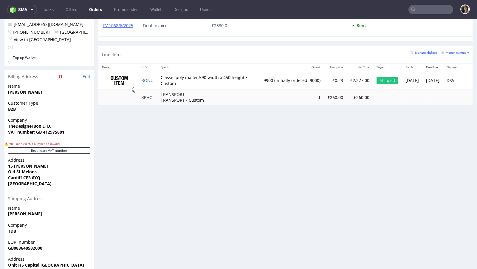
scroll to position [328, 0]
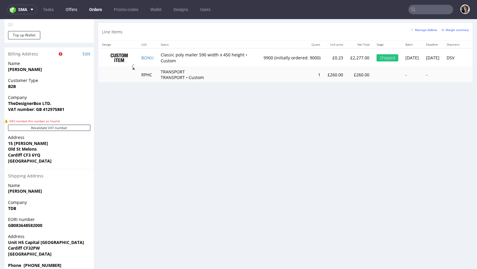
type input "[EMAIL_ADDRESS][DOMAIN_NAME]"
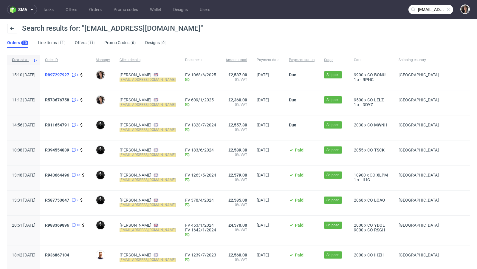
click at [69, 72] on span "R897297927" at bounding box center [57, 74] width 24 height 5
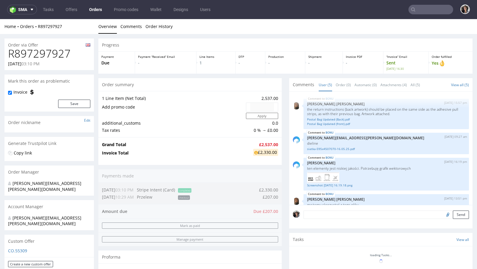
scroll to position [43, 0]
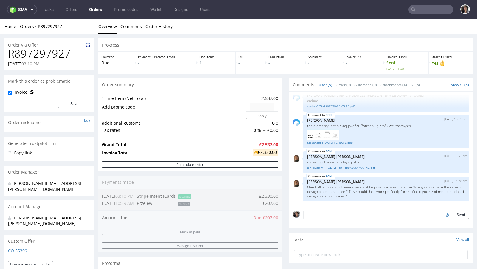
type input "[EMAIL_ADDRESS][DOMAIN_NAME]"
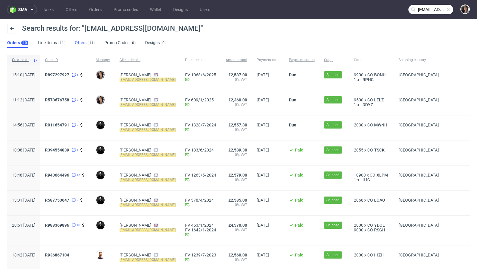
click at [80, 41] on link "Offers 11" at bounding box center [85, 43] width 20 height 10
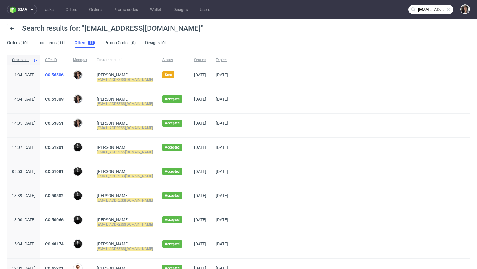
click at [63, 72] on link "CO.56506" at bounding box center [54, 74] width 18 height 5
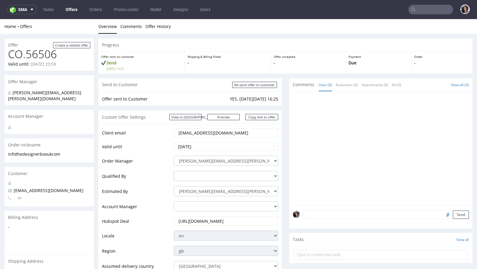
click at [418, 11] on input "text" at bounding box center [430, 10] width 45 height 10
paste input "Hi [PERSON_NAME]! Hope you had a great time off. Please can you reach out [DATE…"
type input "Hi [PERSON_NAME]! Hope you had a great time off. Please can you reach out [DATE…"
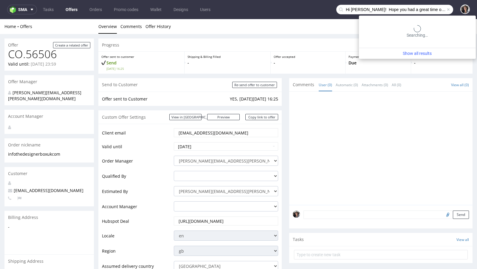
scroll to position [0, 260]
click at [418, 10] on input "Hi [PERSON_NAME]! Hope you had a great time off. Please can you reach out [DATE…" at bounding box center [394, 10] width 117 height 10
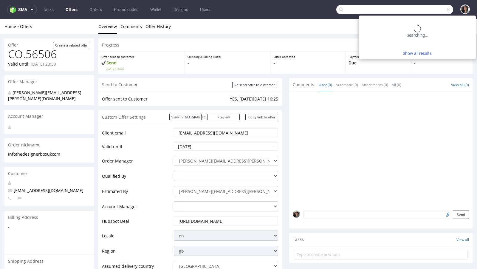
scroll to position [0, 0]
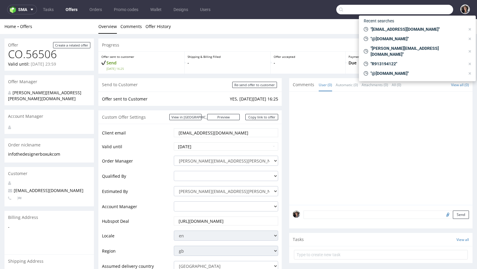
click at [208, 128] on div "[EMAIL_ADDRESS][DOMAIN_NAME]" at bounding box center [226, 132] width 104 height 9
click at [208, 128] on input "[EMAIL_ADDRESS][DOMAIN_NAME]" at bounding box center [226, 132] width 96 height 8
click at [208, 129] on input "[EMAIL_ADDRESS][DOMAIN_NAME]" at bounding box center [226, 132] width 96 height 8
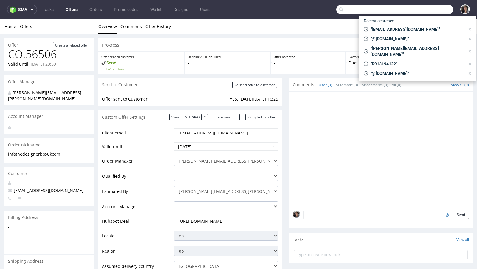
click at [208, 129] on input "[EMAIL_ADDRESS][DOMAIN_NAME]" at bounding box center [226, 132] width 96 height 8
click at [353, 11] on input "text" at bounding box center [394, 10] width 117 height 10
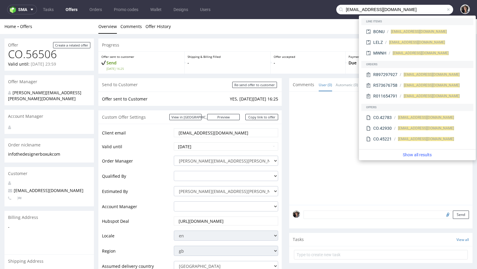
type input "[EMAIL_ADDRESS][DOMAIN_NAME]"
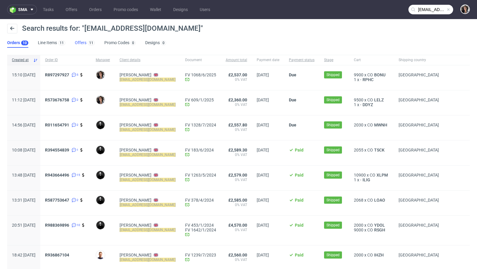
click at [80, 41] on link "Offers 11" at bounding box center [85, 43] width 20 height 10
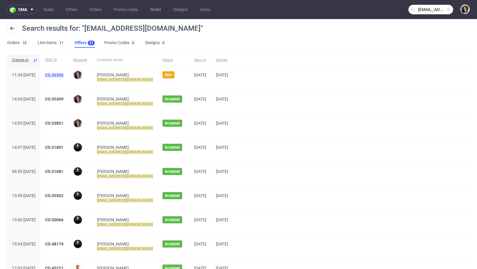
click at [63, 74] on link "CO.56506" at bounding box center [54, 74] width 18 height 5
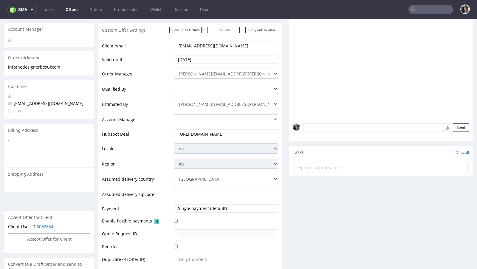
scroll to position [249, 0]
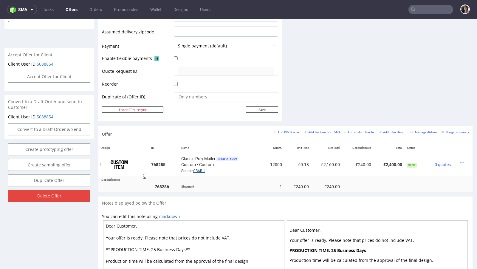
click at [198, 170] on link "CBAR-1" at bounding box center [199, 171] width 12 height 4
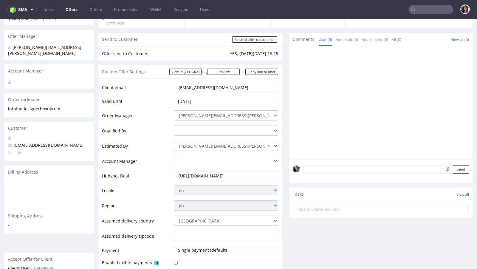
scroll to position [0, 0]
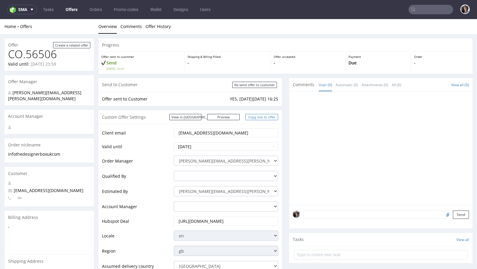
click at [263, 119] on link "Copy link to offer" at bounding box center [261, 117] width 33 height 6
click at [251, 86] on input "Re-send offer to customer" at bounding box center [254, 85] width 45 height 6
type input "In progress..."
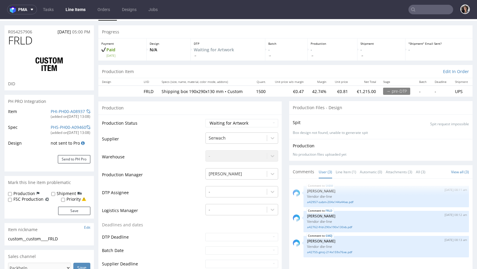
scroll to position [119, 0]
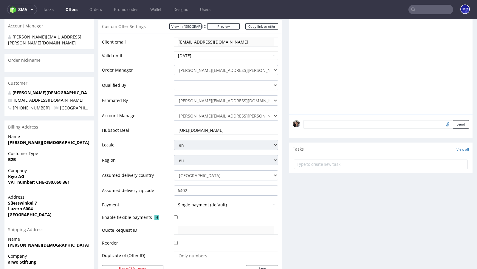
scroll to position [302, 0]
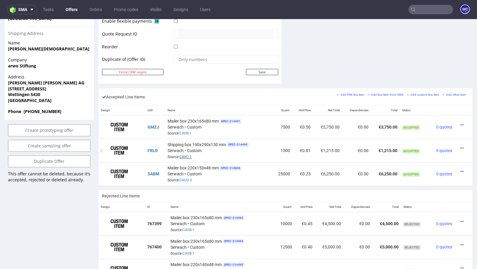
click at [189, 155] on link "CAVC-1" at bounding box center [185, 157] width 12 height 4
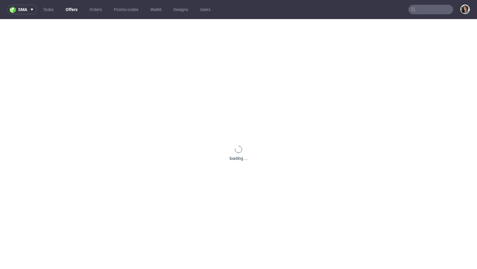
click at [425, 7] on input "text" at bounding box center [430, 10] width 45 height 10
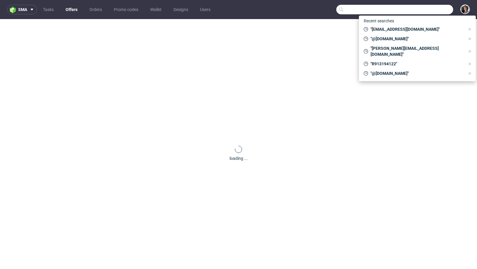
paste input "[PERSON_NAME][EMAIL_ADDRESS][DOMAIN_NAME]"
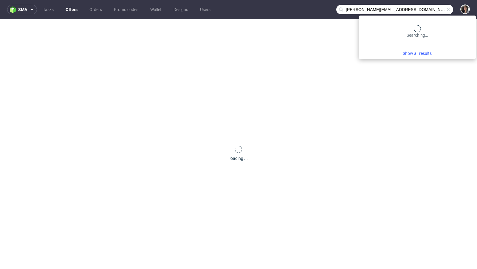
type input "[PERSON_NAME][EMAIL_ADDRESS][DOMAIN_NAME]"
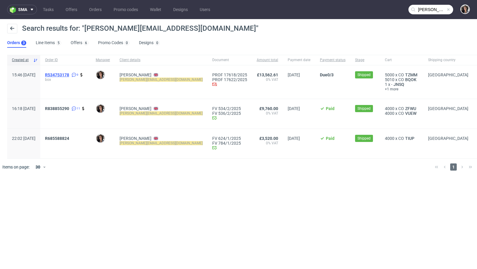
click at [69, 73] on span "R534753178" at bounding box center [57, 74] width 24 height 5
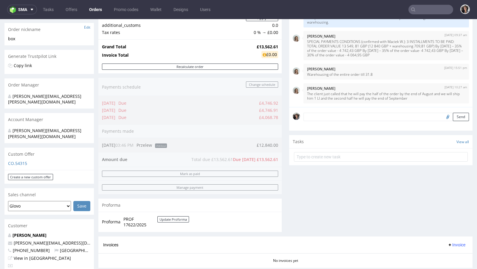
scroll to position [228, 0]
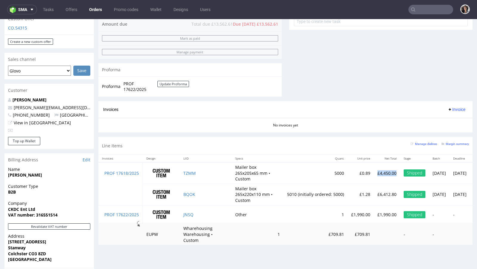
drag, startPoint x: 399, startPoint y: 170, endPoint x: 376, endPoint y: 169, distance: 23.6
click at [376, 169] on td "£4,450.00" at bounding box center [387, 172] width 26 height 21
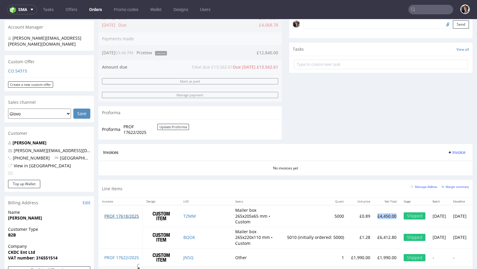
scroll to position [168, 0]
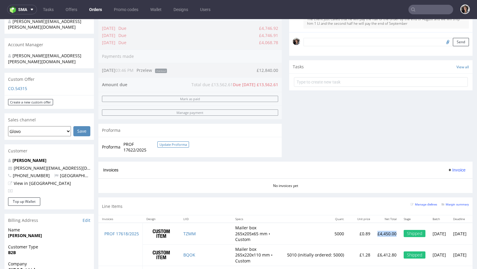
click at [166, 142] on button "Update Proforma" at bounding box center [173, 144] width 32 height 6
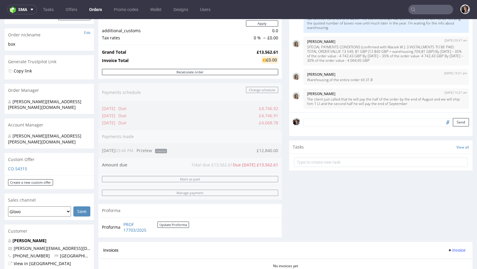
scroll to position [78, 0]
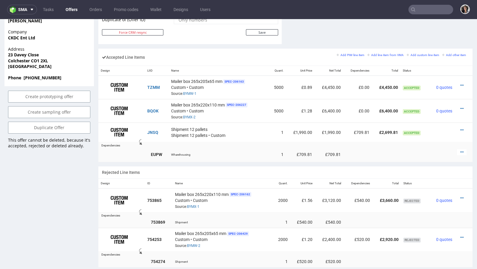
scroll to position [331, 0]
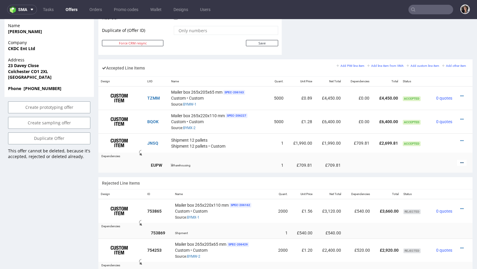
click at [460, 161] on icon at bounding box center [461, 163] width 3 height 4
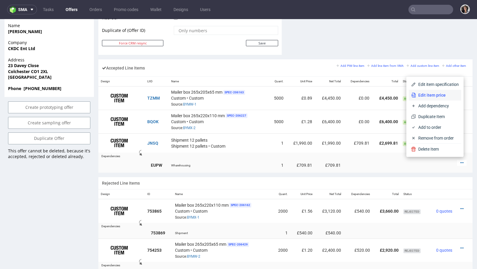
click at [435, 96] on span "Edit item price" at bounding box center [437, 95] width 43 height 6
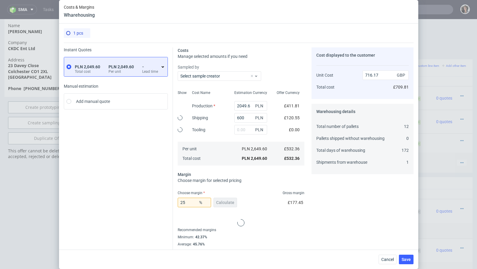
type input "709.81"
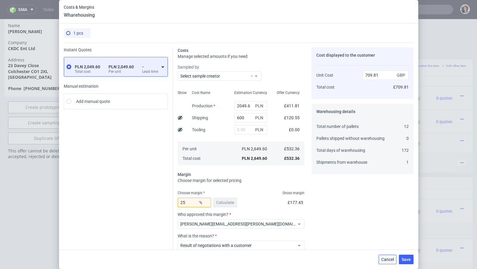
click at [385, 260] on span "Cancel" at bounding box center [387, 259] width 13 height 4
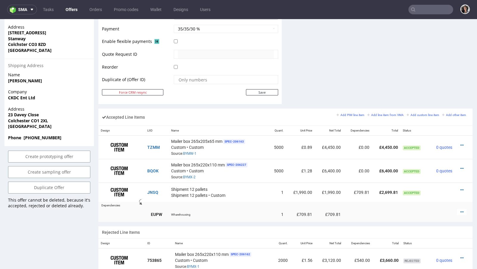
scroll to position [281, 0]
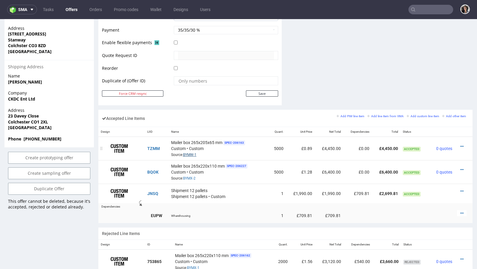
click at [190, 153] on link "BYMW-1" at bounding box center [189, 155] width 13 height 4
click at [194, 176] on link "BYMX-2" at bounding box center [189, 178] width 13 height 4
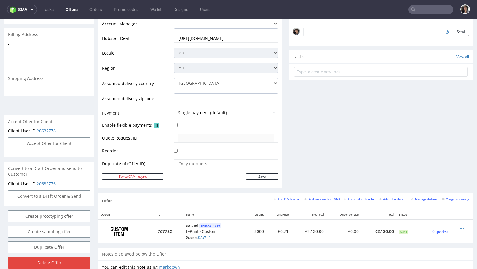
scroll to position [197, 0]
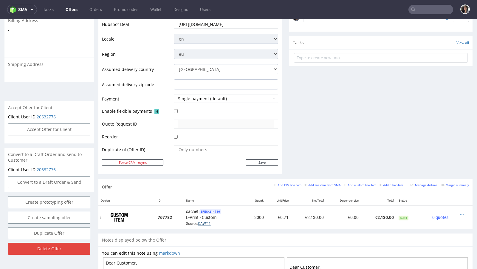
click at [204, 221] on link "CAWT-1" at bounding box center [204, 223] width 13 height 4
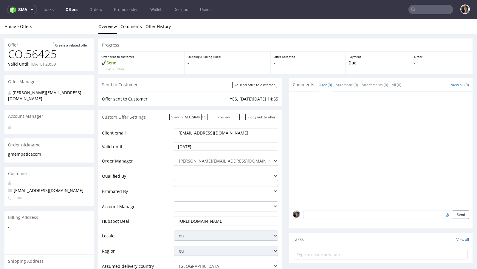
click at [215, 131] on input "[EMAIL_ADDRESS][DOMAIN_NAME]" at bounding box center [226, 132] width 96 height 8
click at [421, 9] on input "text" at bounding box center [430, 10] width 45 height 10
paste input "[EMAIL_ADDRESS][DOMAIN_NAME]"
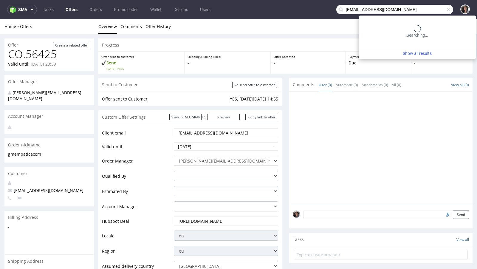
type input "[EMAIL_ADDRESS][DOMAIN_NAME]"
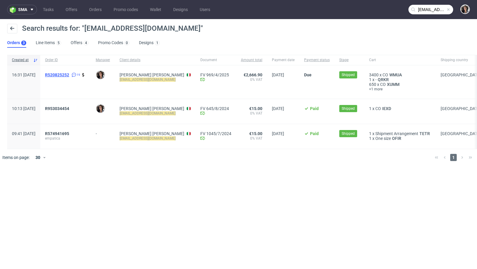
click at [69, 74] on span "R520825252" at bounding box center [57, 74] width 24 height 5
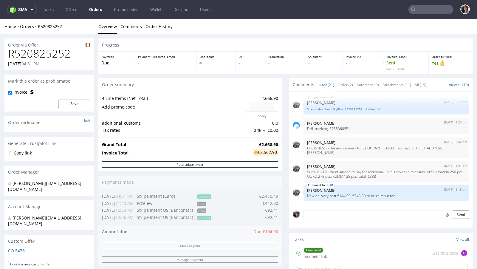
type input "[EMAIL_ADDRESS][DOMAIN_NAME]"
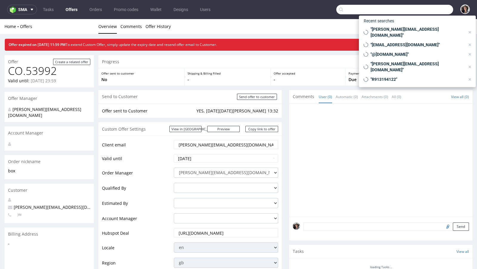
click at [429, 8] on input "text" at bounding box center [394, 10] width 117 height 10
paste input "WMUA"
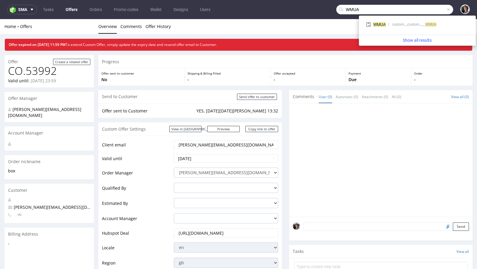
type input "WMUA"
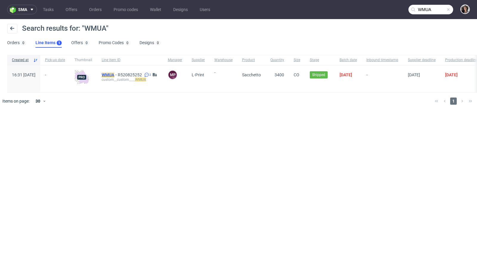
click at [118, 72] on span "WMUA" at bounding box center [110, 74] width 16 height 5
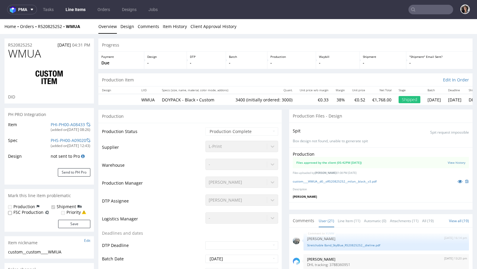
scroll to position [723, 0]
select select "in_progress"
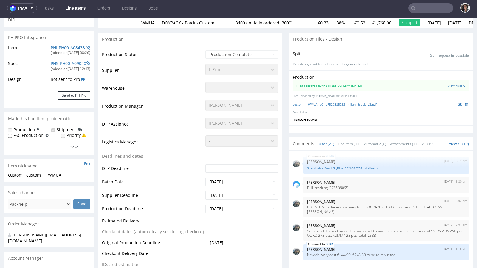
scroll to position [127, 0]
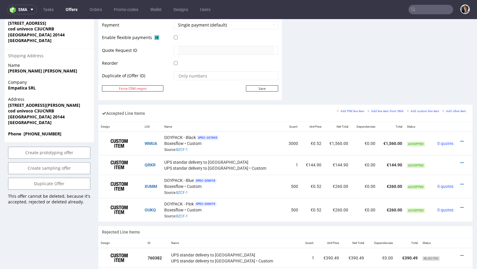
scroll to position [281, 0]
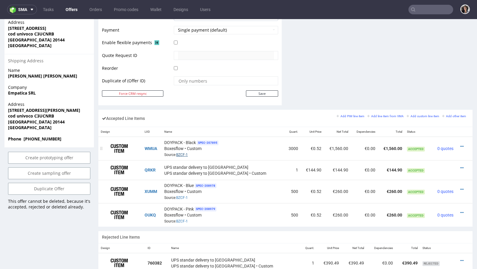
click at [188, 153] on link "BZCF-1" at bounding box center [182, 155] width 12 height 4
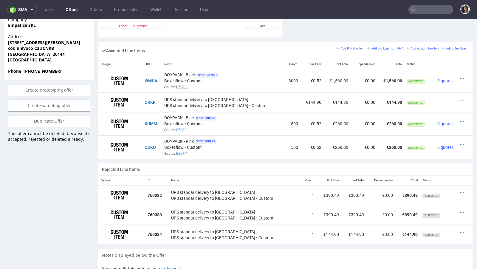
scroll to position [348, 0]
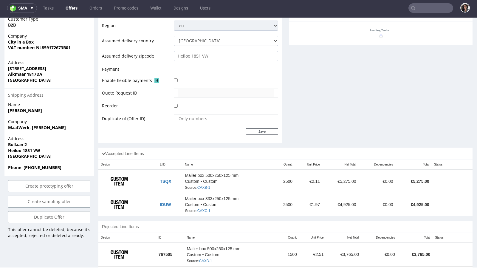
scroll to position [291, 0]
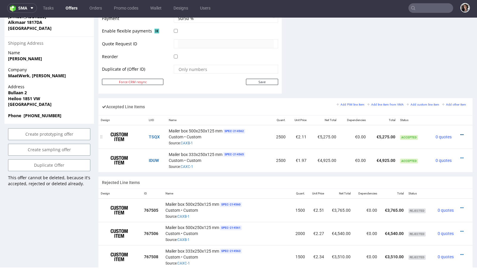
click at [460, 133] on icon at bounding box center [461, 135] width 3 height 4
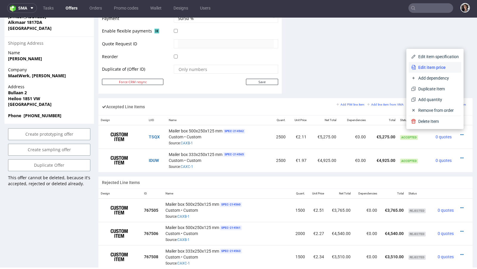
click at [430, 70] on span "Edit item price" at bounding box center [437, 67] width 43 height 6
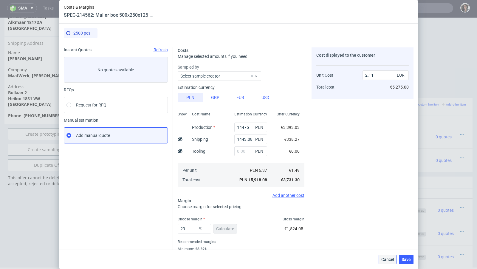
click at [392, 260] on span "Cancel" at bounding box center [387, 259] width 13 height 4
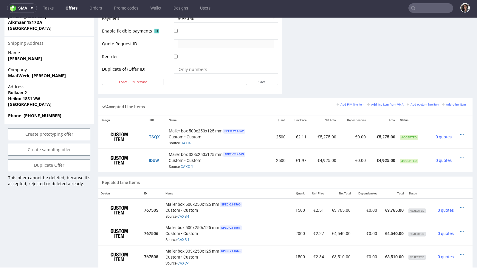
click at [392, 260] on td "€3,510.00" at bounding box center [392, 256] width 27 height 23
click at [460, 156] on icon at bounding box center [461, 158] width 3 height 4
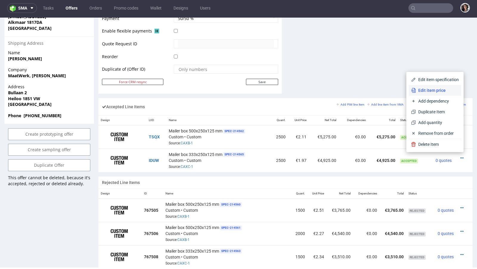
click at [427, 91] on span "Edit item price" at bounding box center [437, 90] width 43 height 6
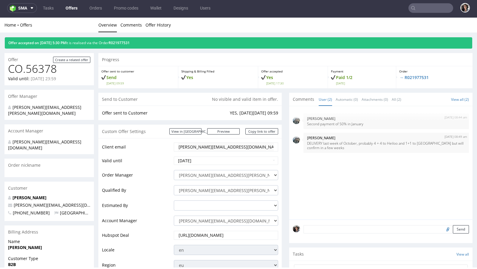
scroll to position [0, 0]
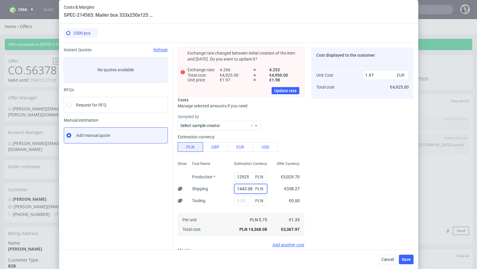
click at [248, 190] on input "1443.08" at bounding box center [250, 189] width 33 height 10
click at [390, 260] on span "Cancel" at bounding box center [387, 259] width 13 height 4
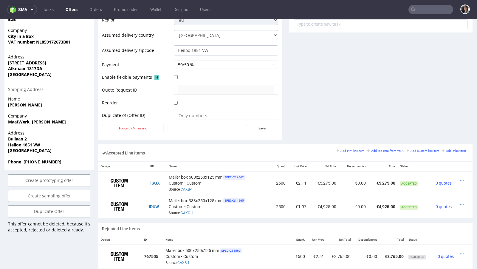
scroll to position [286, 0]
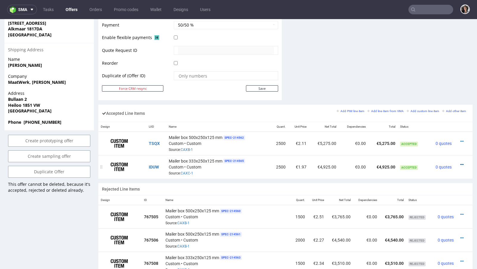
click at [460, 162] on icon at bounding box center [461, 164] width 3 height 4
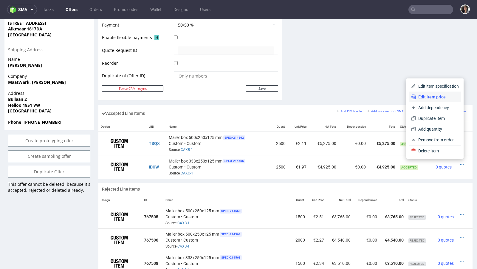
click at [426, 96] on span "Edit item price" at bounding box center [437, 97] width 43 height 6
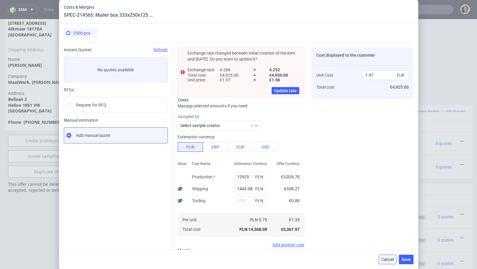
click at [383, 256] on button "Cancel" at bounding box center [387, 259] width 18 height 10
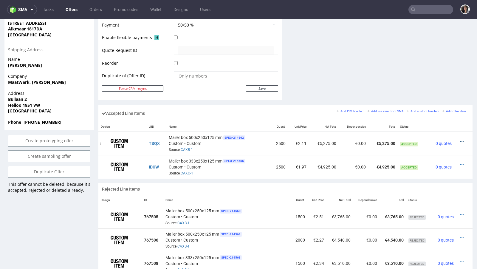
click at [460, 139] on icon at bounding box center [461, 141] width 3 height 4
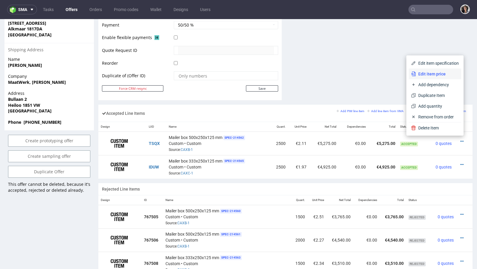
click at [425, 74] on span "Edit item price" at bounding box center [437, 74] width 43 height 6
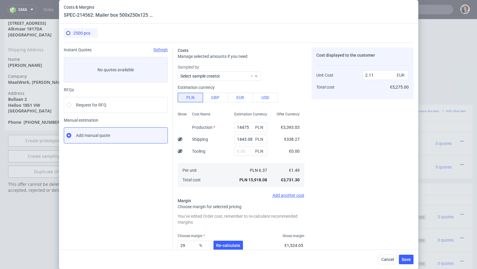
click at [377, 262] on div "Cancel Save" at bounding box center [238, 258] width 359 height 19
click at [387, 261] on span "Cancel" at bounding box center [387, 259] width 13 height 4
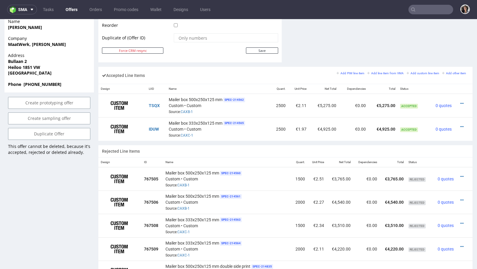
scroll to position [0, 0]
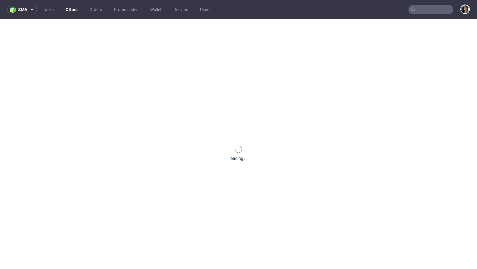
click at [423, 14] on input "text" at bounding box center [430, 10] width 45 height 10
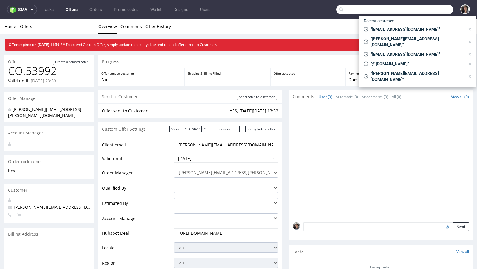
paste input "[EMAIL_ADDRESS][DOMAIN_NAME]"
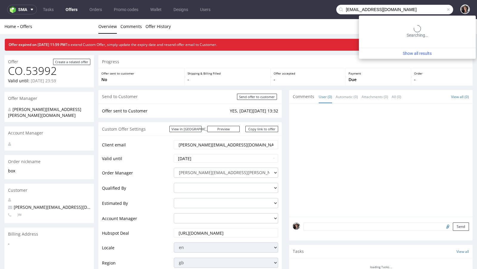
type input "[EMAIL_ADDRESS][DOMAIN_NAME]"
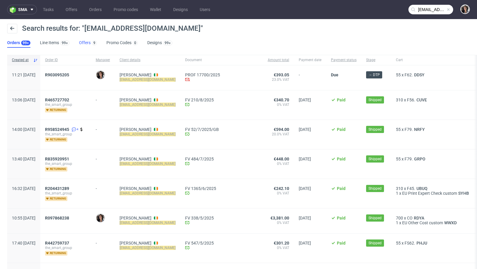
click at [85, 44] on link "Offers 9" at bounding box center [88, 43] width 18 height 10
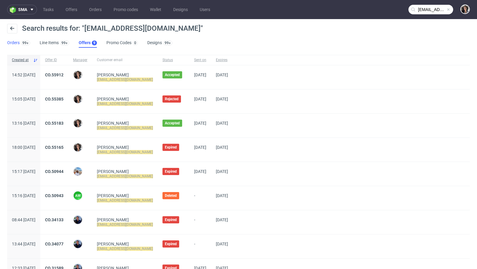
click at [14, 43] on link "Orders 99+" at bounding box center [18, 43] width 23 height 10
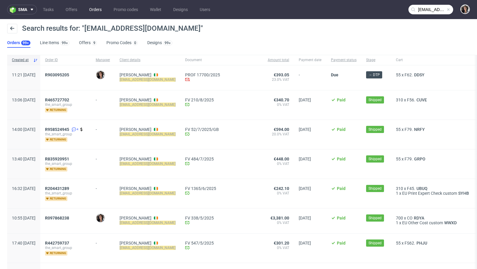
click at [98, 9] on link "Orders" at bounding box center [96, 10] width 20 height 10
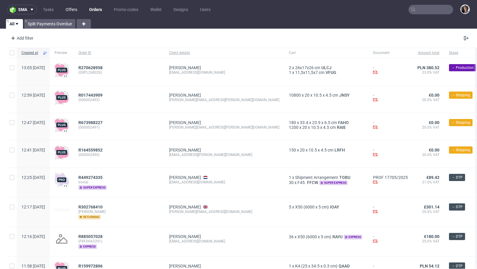
click at [72, 10] on link "Offers" at bounding box center [71, 10] width 19 height 10
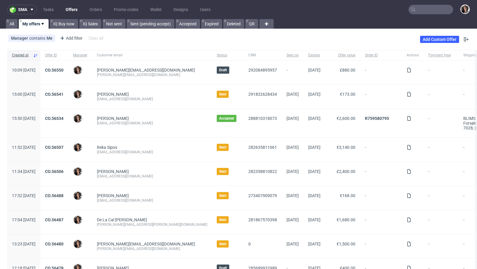
click at [422, 8] on input "text" at bounding box center [430, 10] width 45 height 10
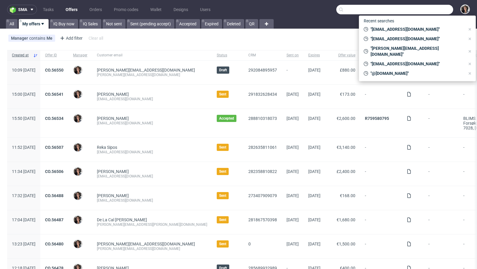
paste input "productioncrew@swaghut.com"
type input "productioncrew@swaghut.com"
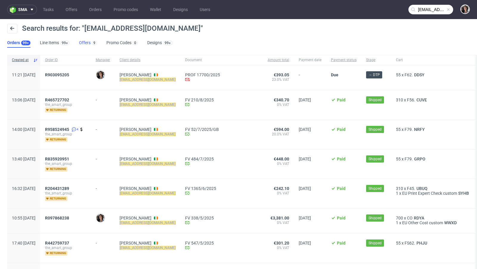
click at [84, 44] on link "Offers 9" at bounding box center [88, 43] width 18 height 10
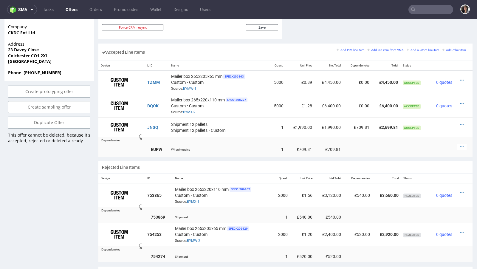
scroll to position [350, 0]
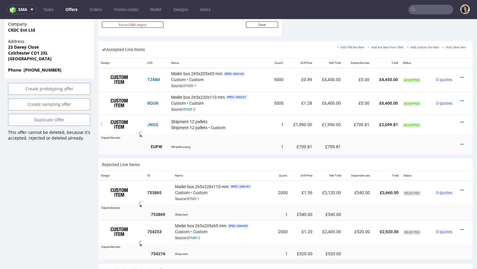
click at [257, 123] on div "Shipment 12 pallets Shipment 12 pallets • Custom" at bounding box center [218, 124] width 95 height 12
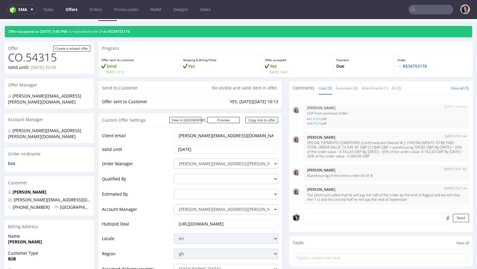
scroll to position [0, 0]
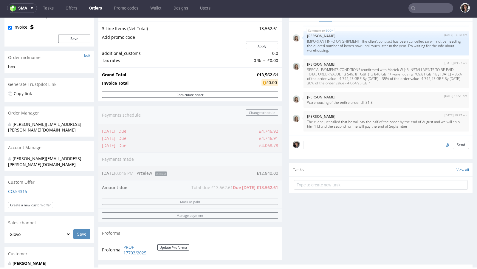
scroll to position [60, 0]
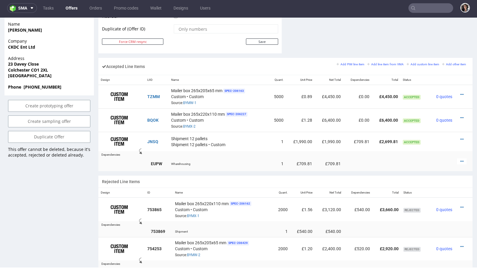
scroll to position [340, 0]
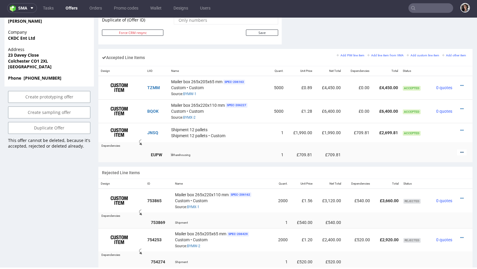
click at [460, 150] on icon at bounding box center [461, 152] width 3 height 4
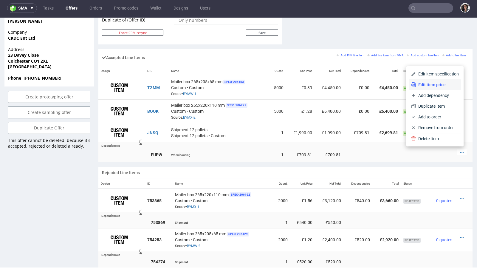
click at [421, 85] on span "Edit item price" at bounding box center [437, 85] width 43 height 6
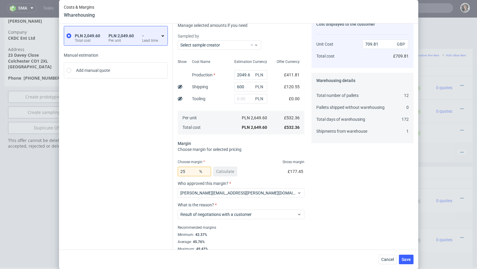
scroll to position [37, 0]
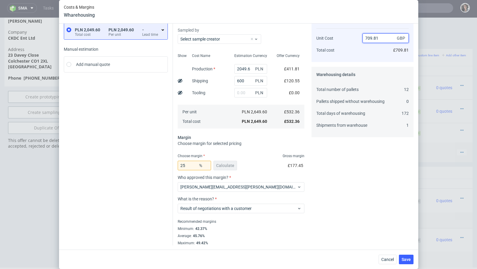
drag, startPoint x: 381, startPoint y: 38, endPoint x: 362, endPoint y: 39, distance: 18.8
click at [362, 39] on input "709.81" at bounding box center [385, 38] width 46 height 10
click at [385, 39] on input "709.81" at bounding box center [385, 38] width 46 height 10
type input "7"
type input "-Infinity"
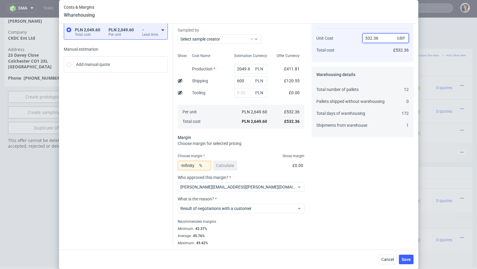
paste input "559,81"
type input "532.36559,81"
type input "NaN"
click at [218, 165] on div "NaN % Calculate" at bounding box center [208, 166] width 60 height 17
click at [372, 38] on input "532.36559,81" at bounding box center [385, 38] width 46 height 10
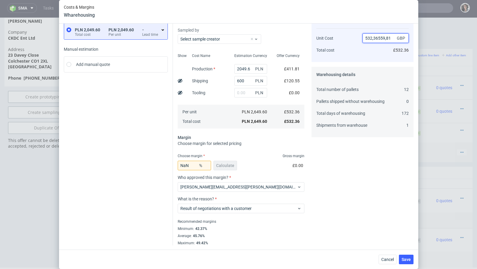
drag, startPoint x: 392, startPoint y: 37, endPoint x: 378, endPoint y: 37, distance: 13.7
click at [378, 37] on input "532,36559,81" at bounding box center [385, 38] width 46 height 10
click at [373, 40] on input "532,36" at bounding box center [385, 38] width 46 height 10
type input "532.36"
type input "0"
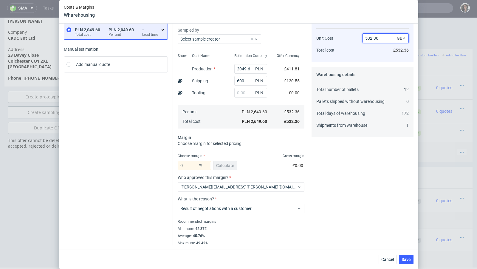
type input "532.36"
click at [191, 167] on input "0" at bounding box center [194, 166] width 33 height 10
click at [265, 169] on div "0 % Calculate £0.00" at bounding box center [241, 166] width 127 height 17
drag, startPoint x: 186, startPoint y: 165, endPoint x: 171, endPoint y: 165, distance: 15.2
click at [171, 165] on div "Instant Quotes PLN 2,049.60 Total cost PLN 2,049.60 Per unit - Lead time Manual…" at bounding box center [239, 126] width 350 height 240
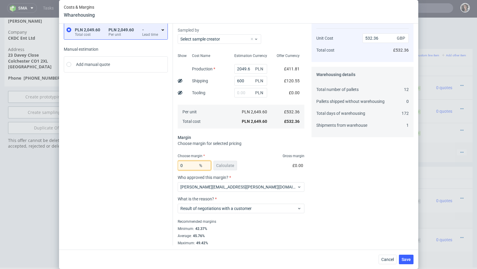
type input "1"
type input "537.73"
type input "1"
click at [254, 161] on div "1 % Calculate £5.38" at bounding box center [241, 166] width 127 height 17
click at [404, 258] on span "Save" at bounding box center [405, 259] width 9 height 4
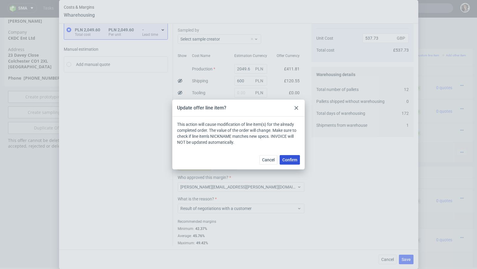
click at [292, 158] on span "Confirm" at bounding box center [289, 160] width 15 height 4
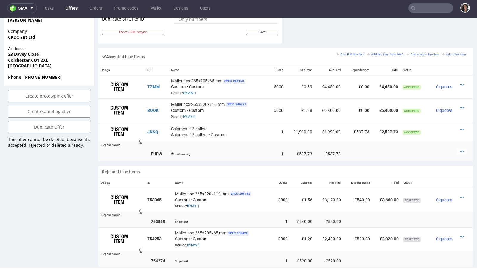
scroll to position [0, 0]
